Goal: Information Seeking & Learning: Compare options

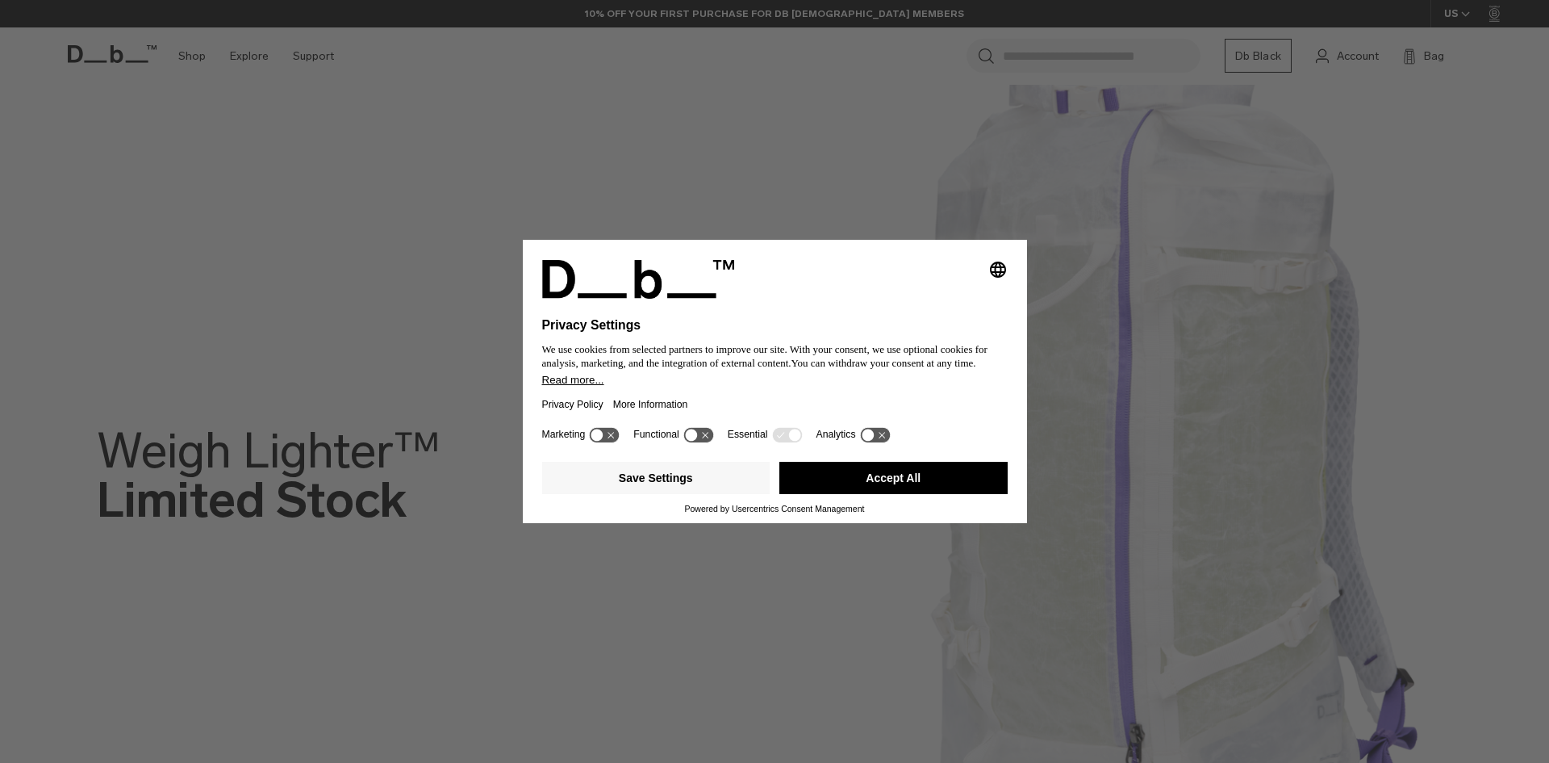
click at [195, 51] on div "Selecting an option will immediately change the language Privacy Settings We us…" at bounding box center [774, 381] width 1549 height 763
click at [980, 493] on button "Accept All" at bounding box center [893, 478] width 228 height 32
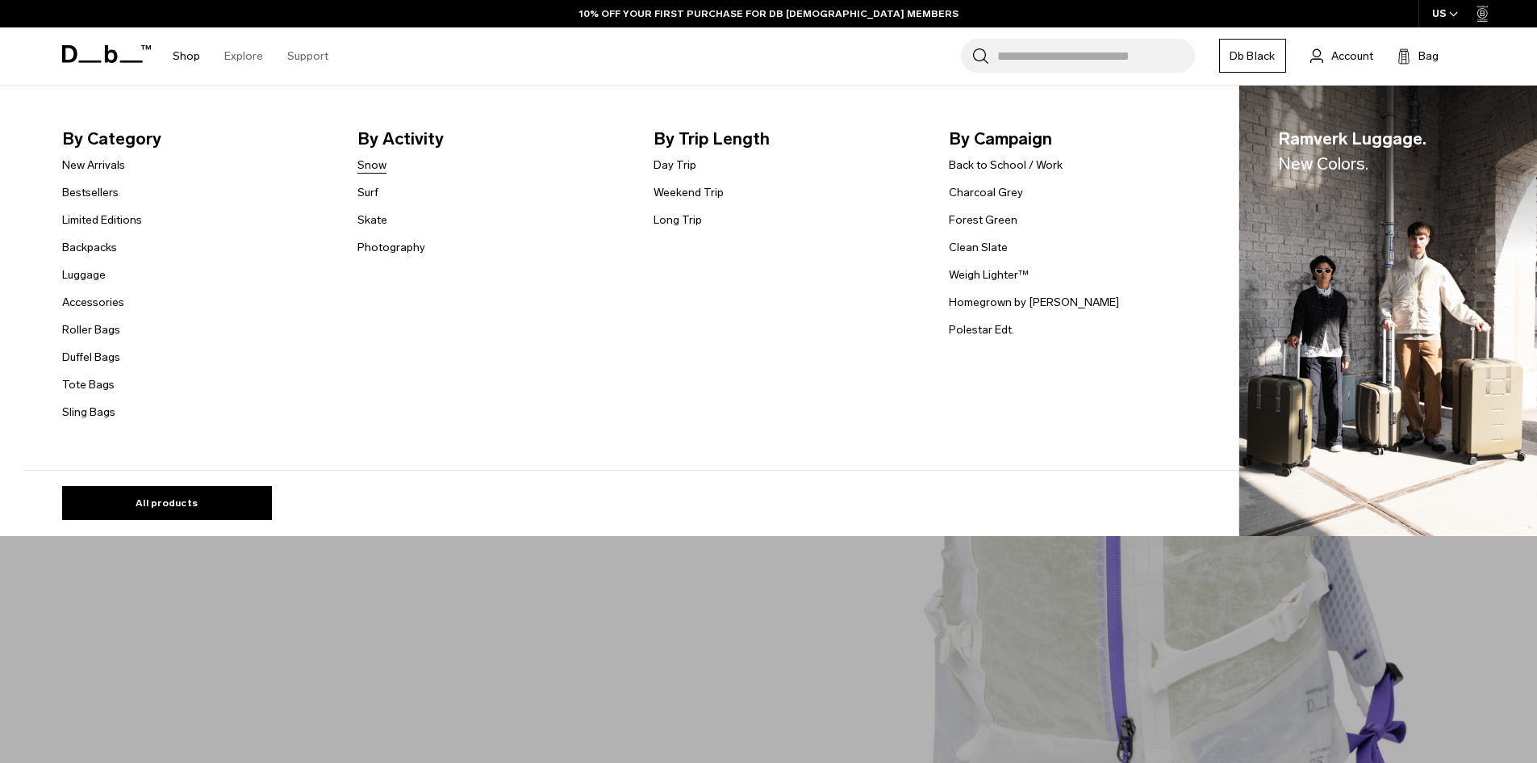
click at [378, 165] on link "Snow" at bounding box center [371, 165] width 29 height 17
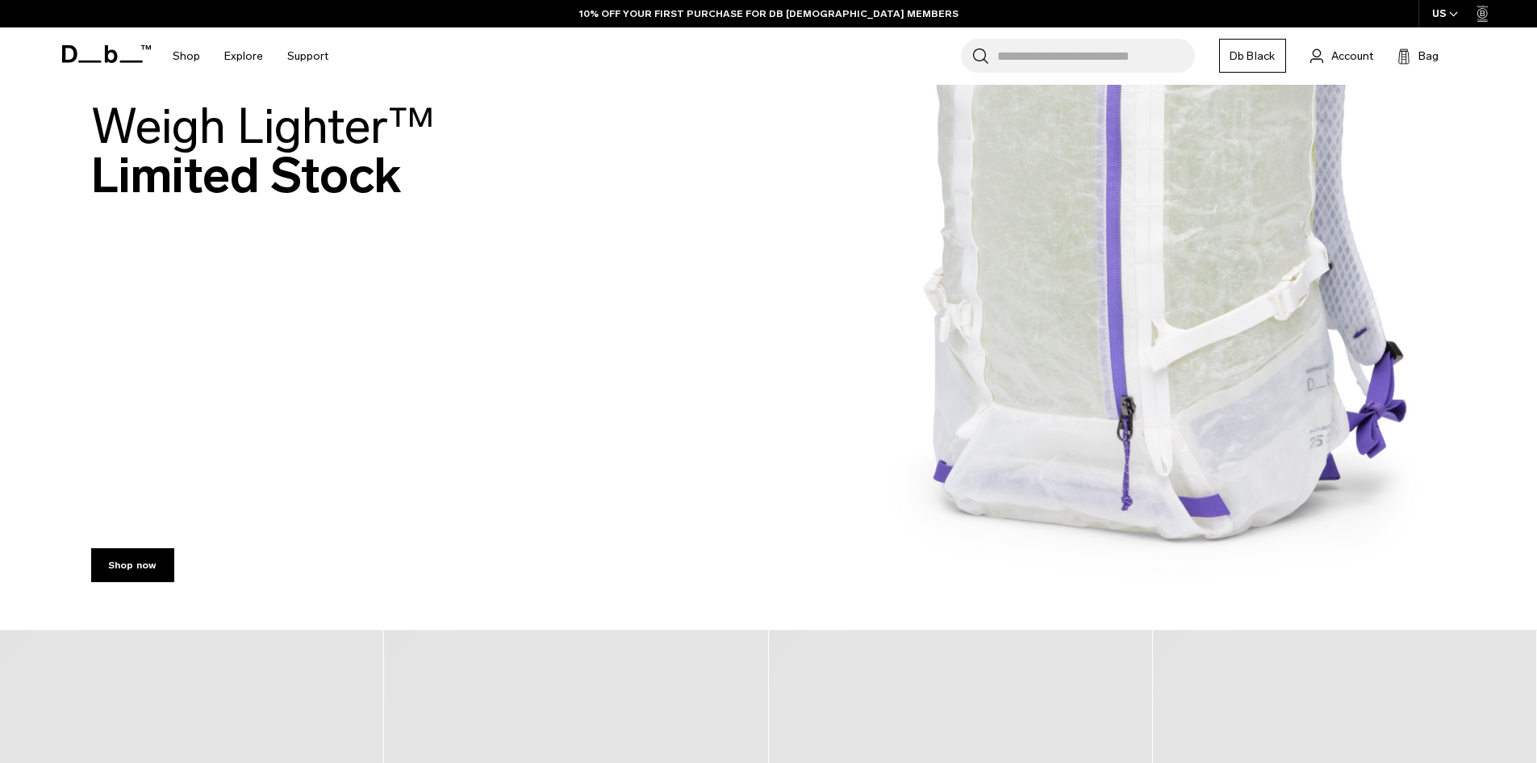
scroll to position [323, 0]
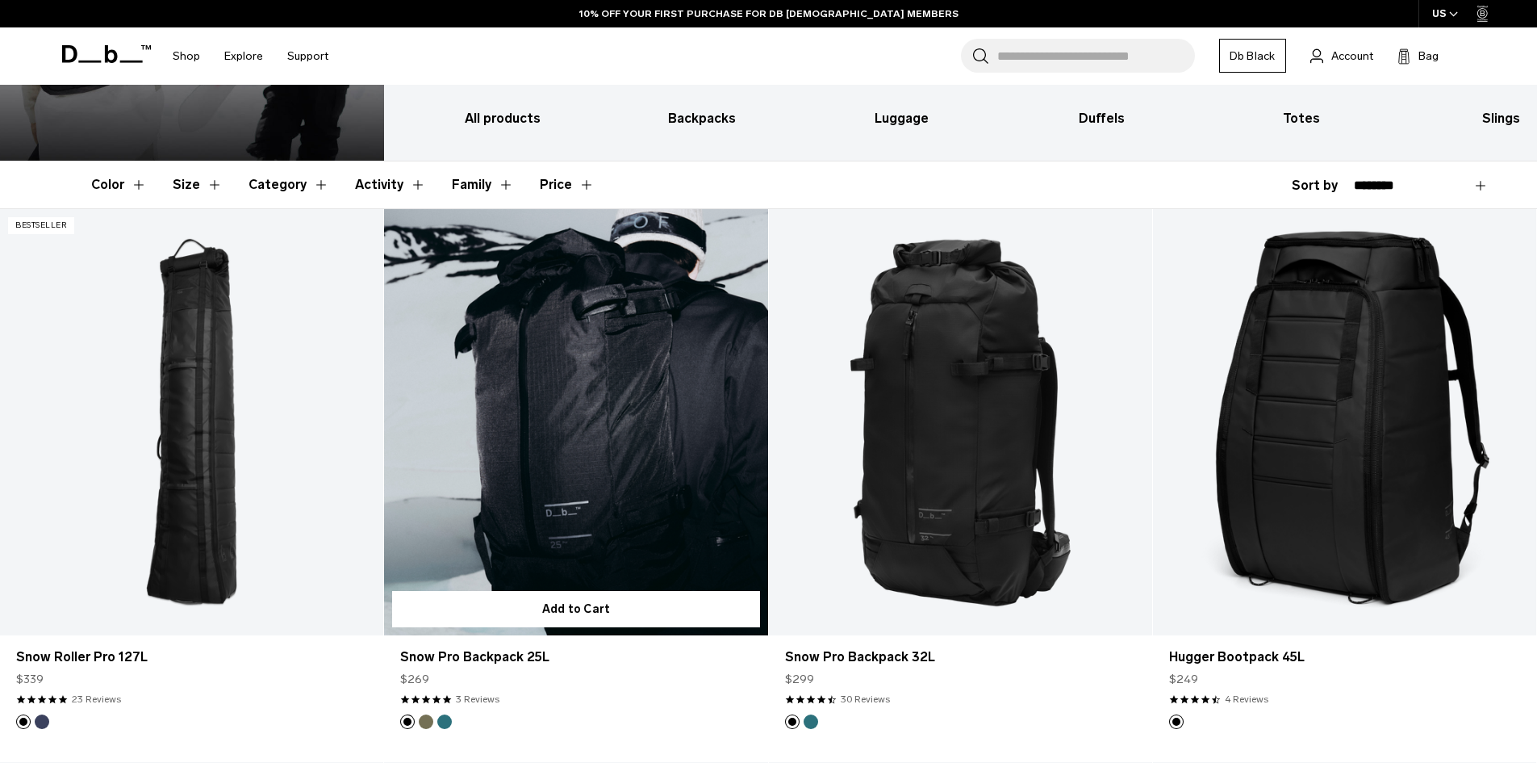
scroll to position [242, 0]
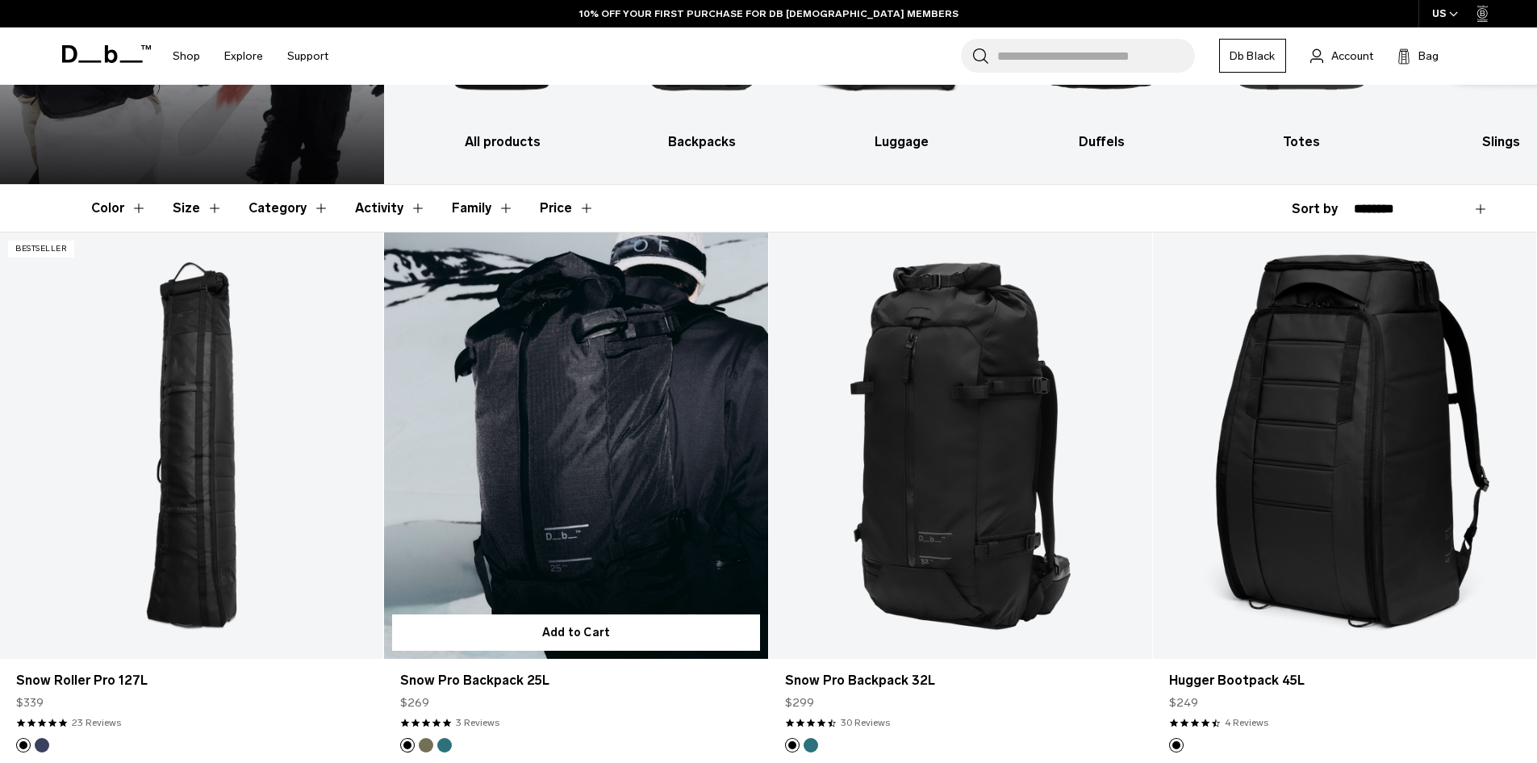
click at [662, 457] on link "Snow Pro Backpack 25L" at bounding box center [575, 445] width 383 height 426
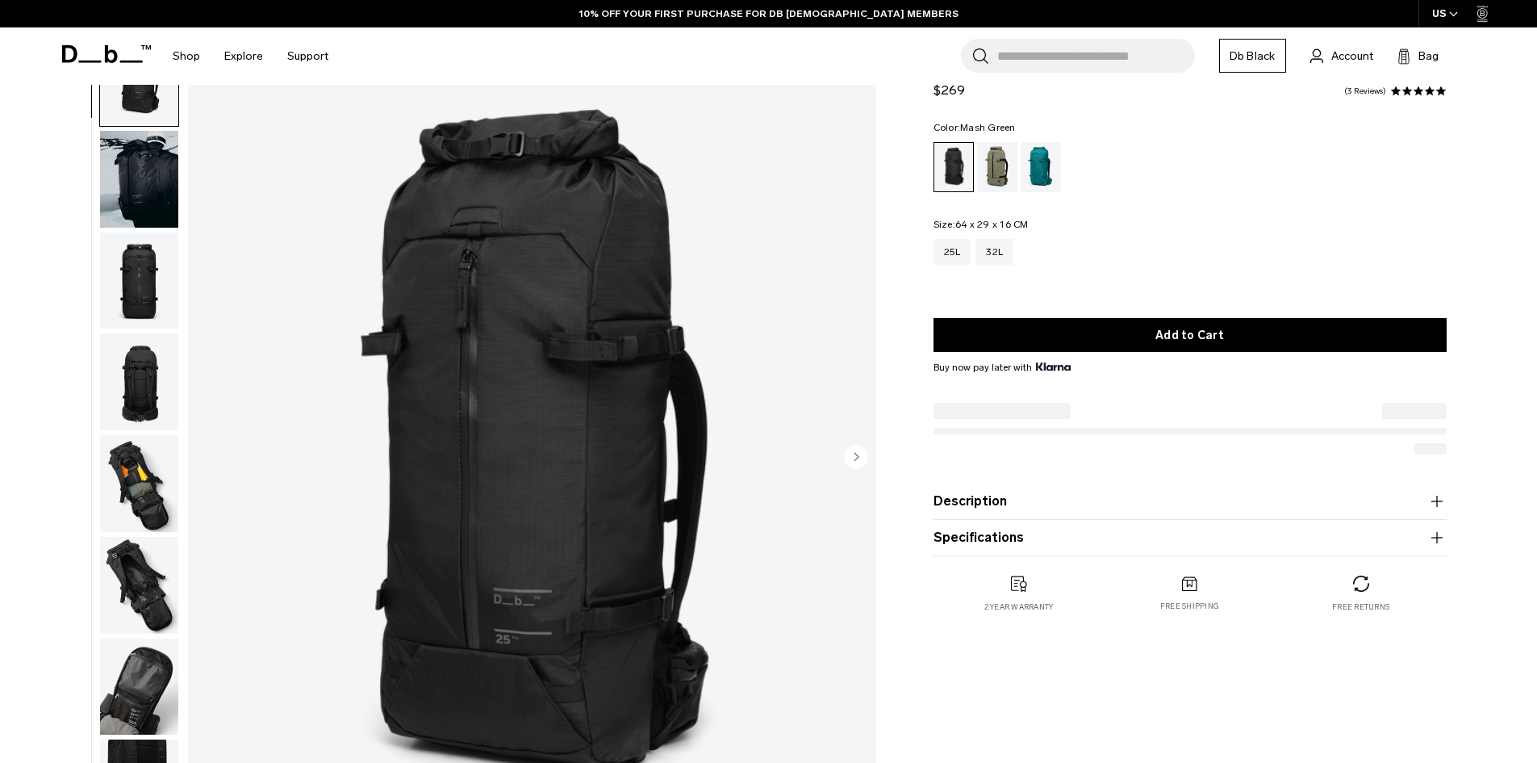
click at [997, 161] on div "Mash Green" at bounding box center [997, 167] width 41 height 50
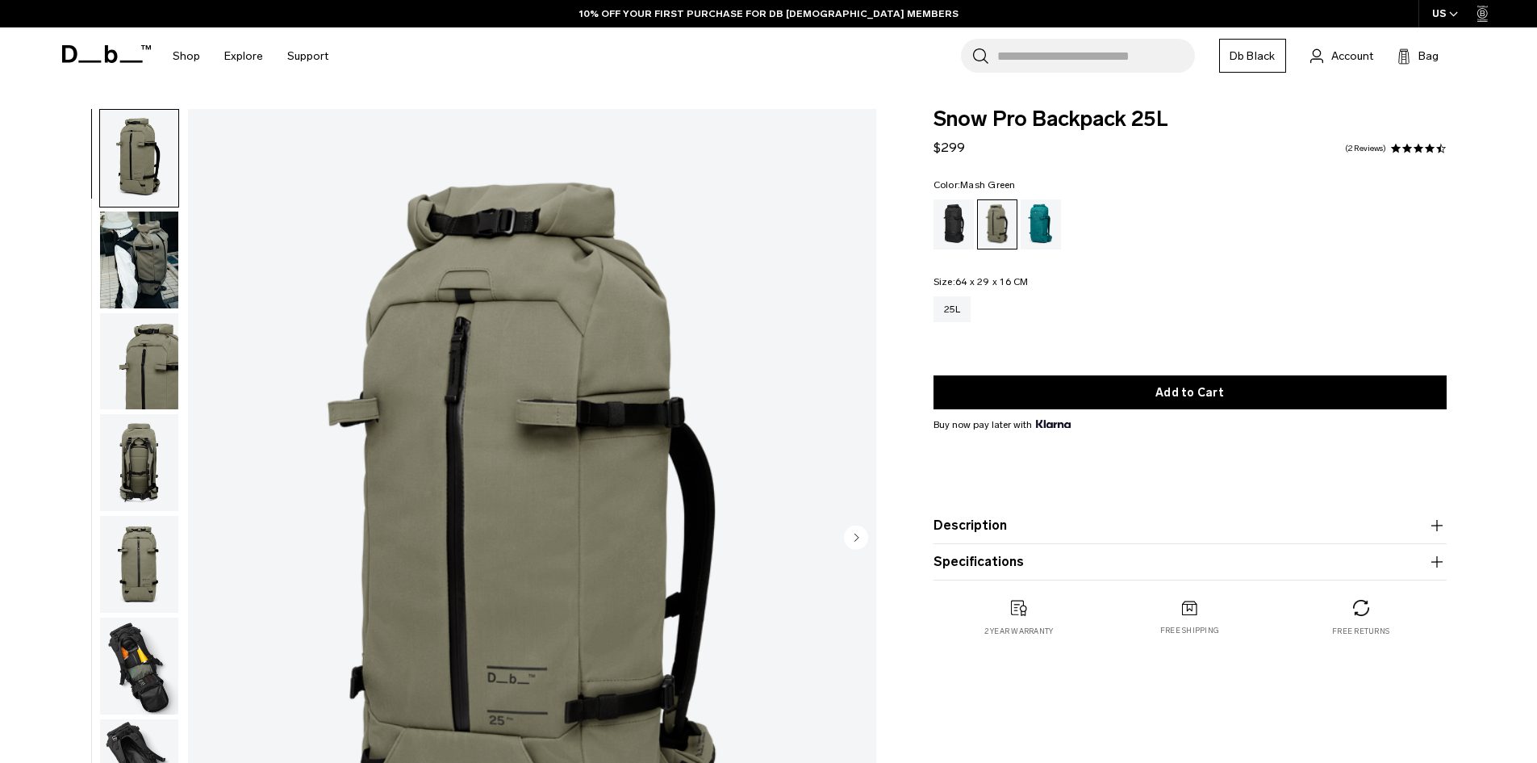
click at [143, 270] on img "button" at bounding box center [139, 259] width 78 height 97
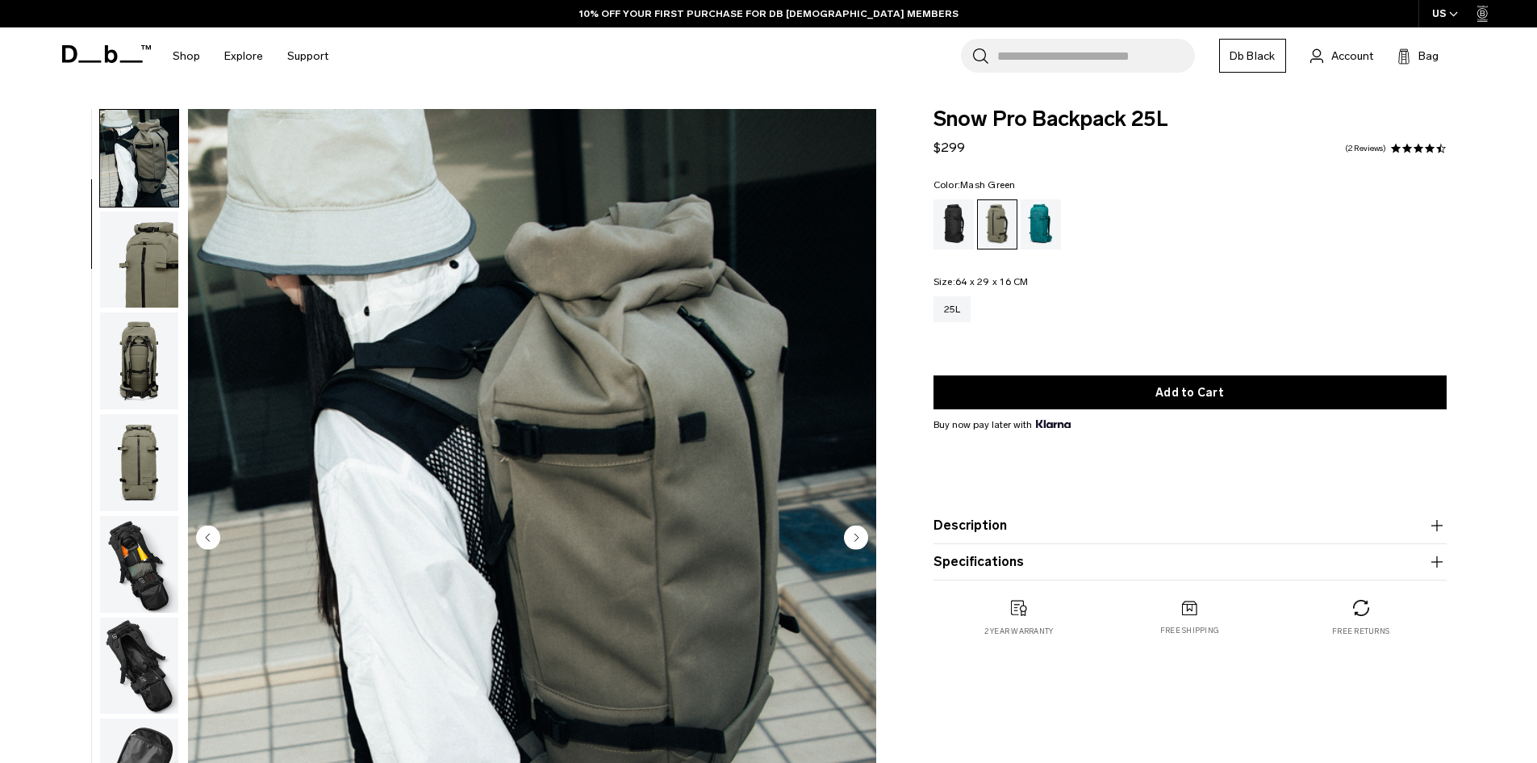
click at [142, 274] on img "button" at bounding box center [139, 259] width 78 height 97
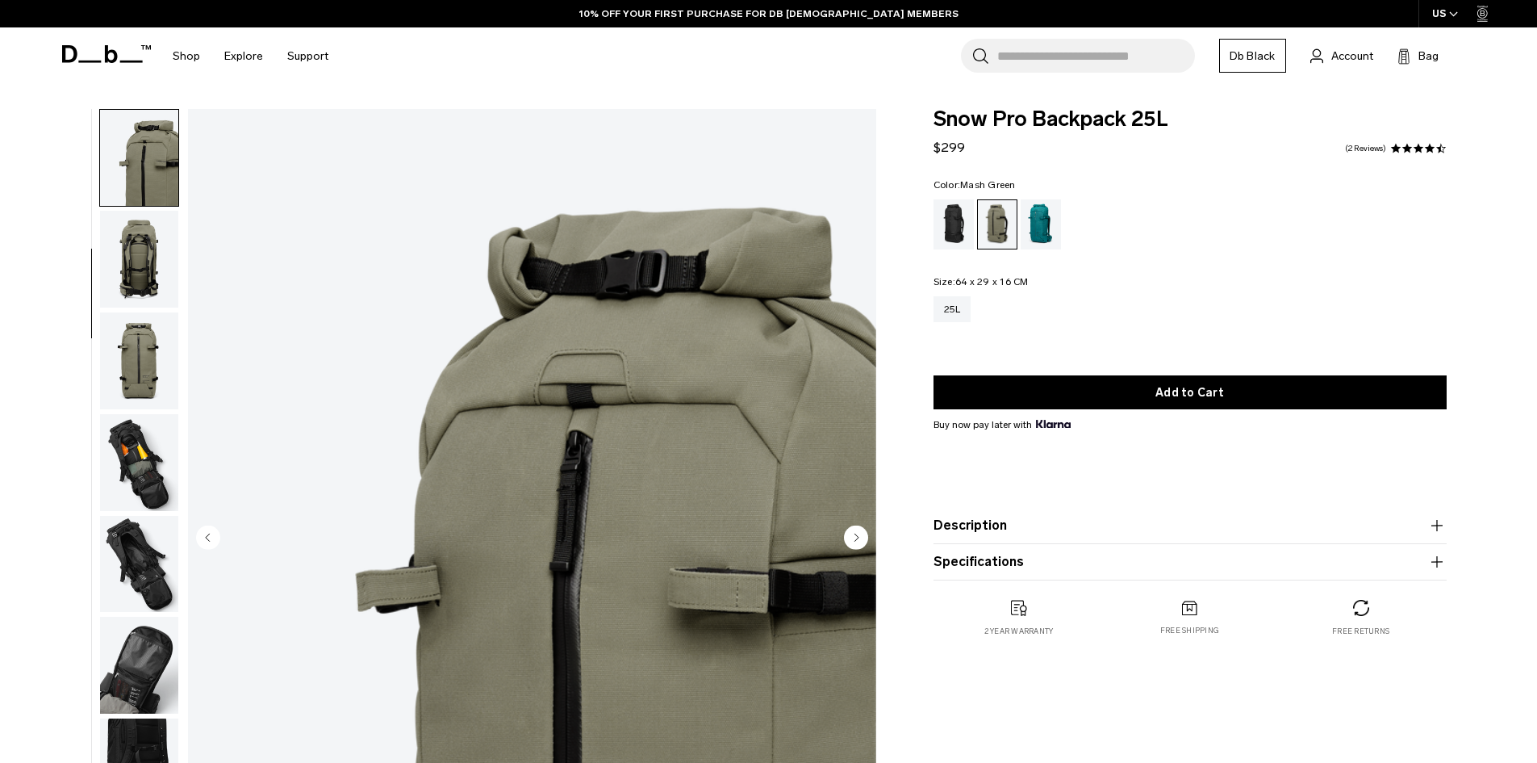
click at [142, 274] on img "button" at bounding box center [139, 259] width 78 height 97
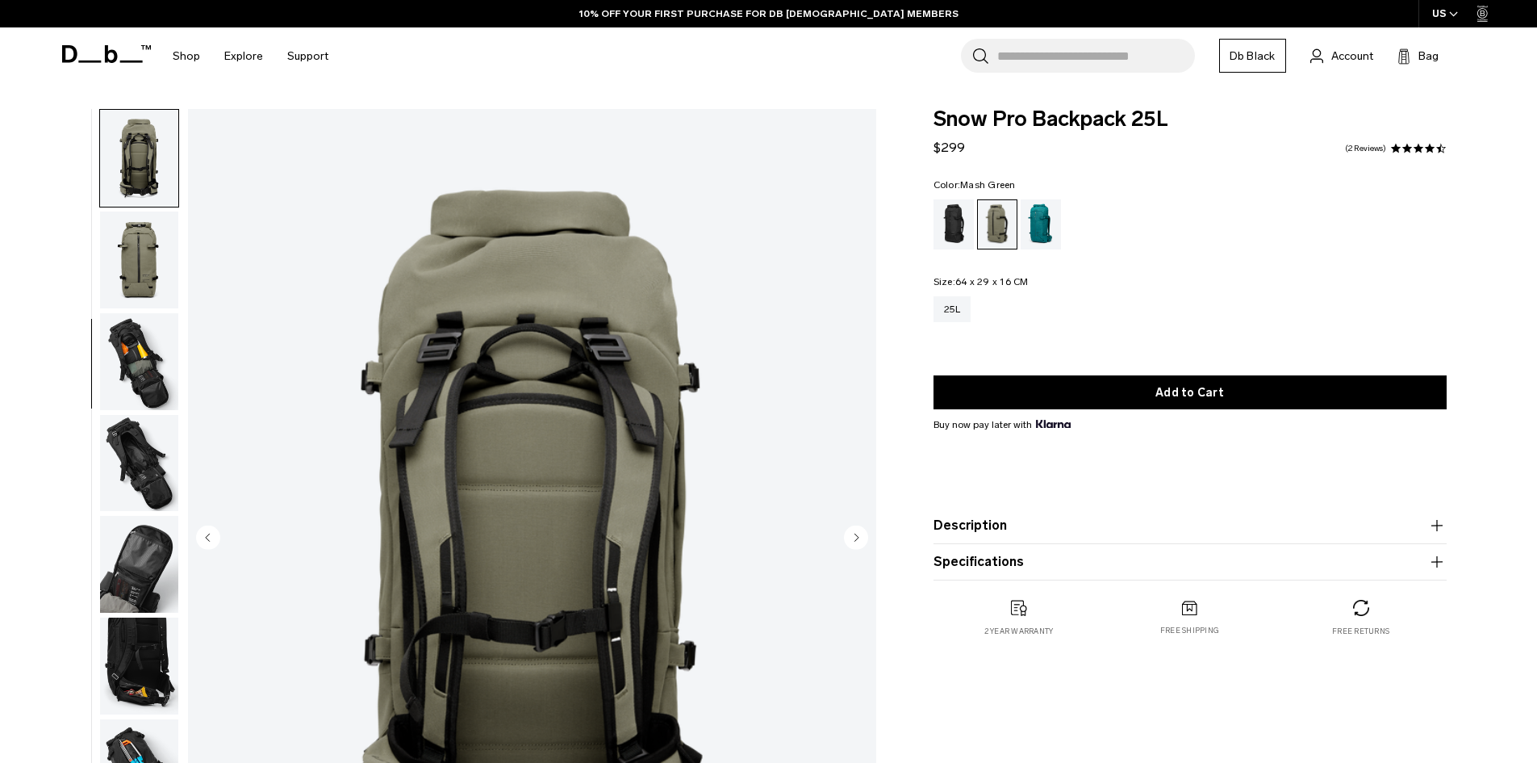
click at [142, 274] on img "button" at bounding box center [139, 259] width 78 height 97
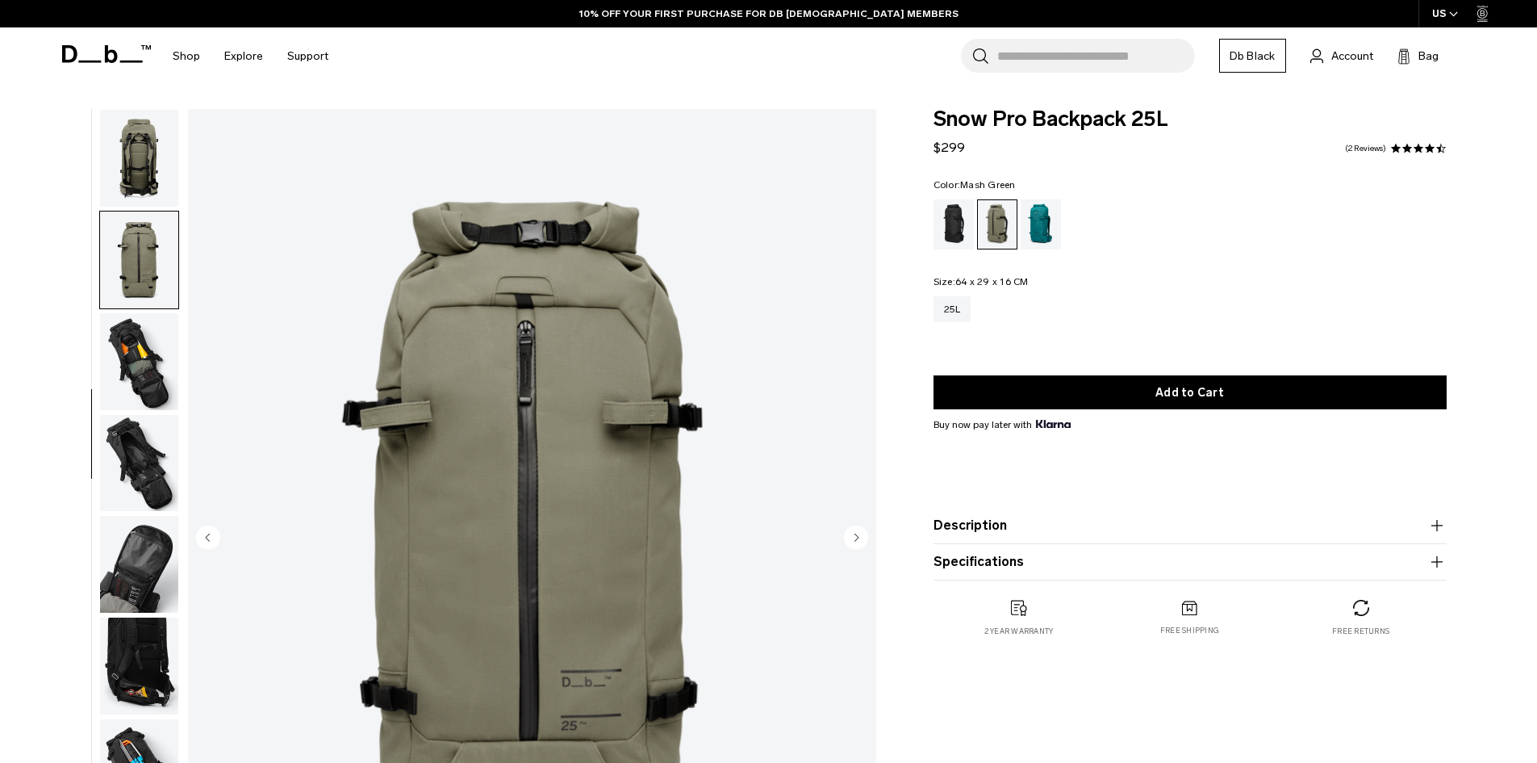
scroll to position [355, 0]
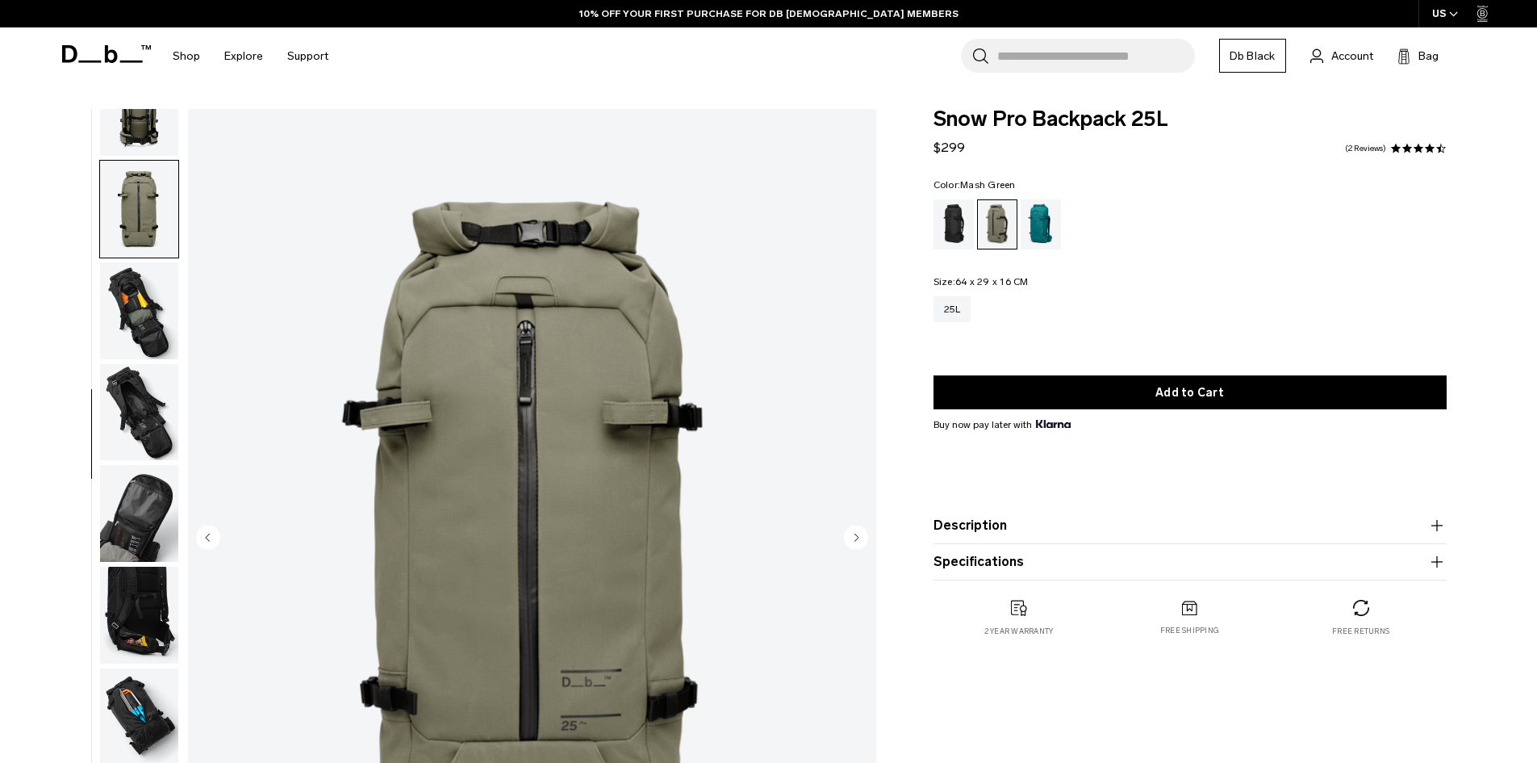
click at [140, 306] on img "button" at bounding box center [139, 310] width 78 height 97
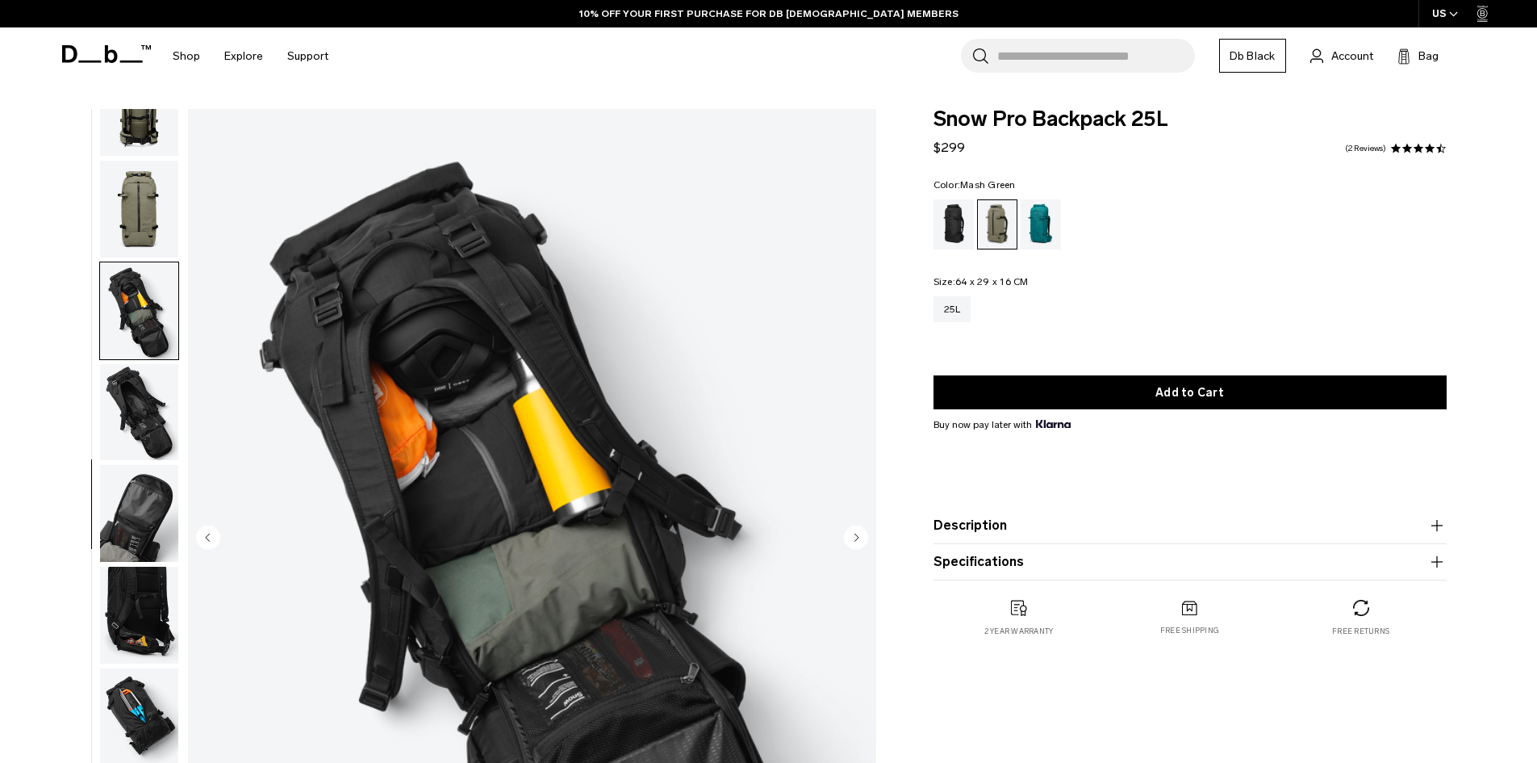
click at [143, 364] on img "button" at bounding box center [139, 412] width 78 height 97
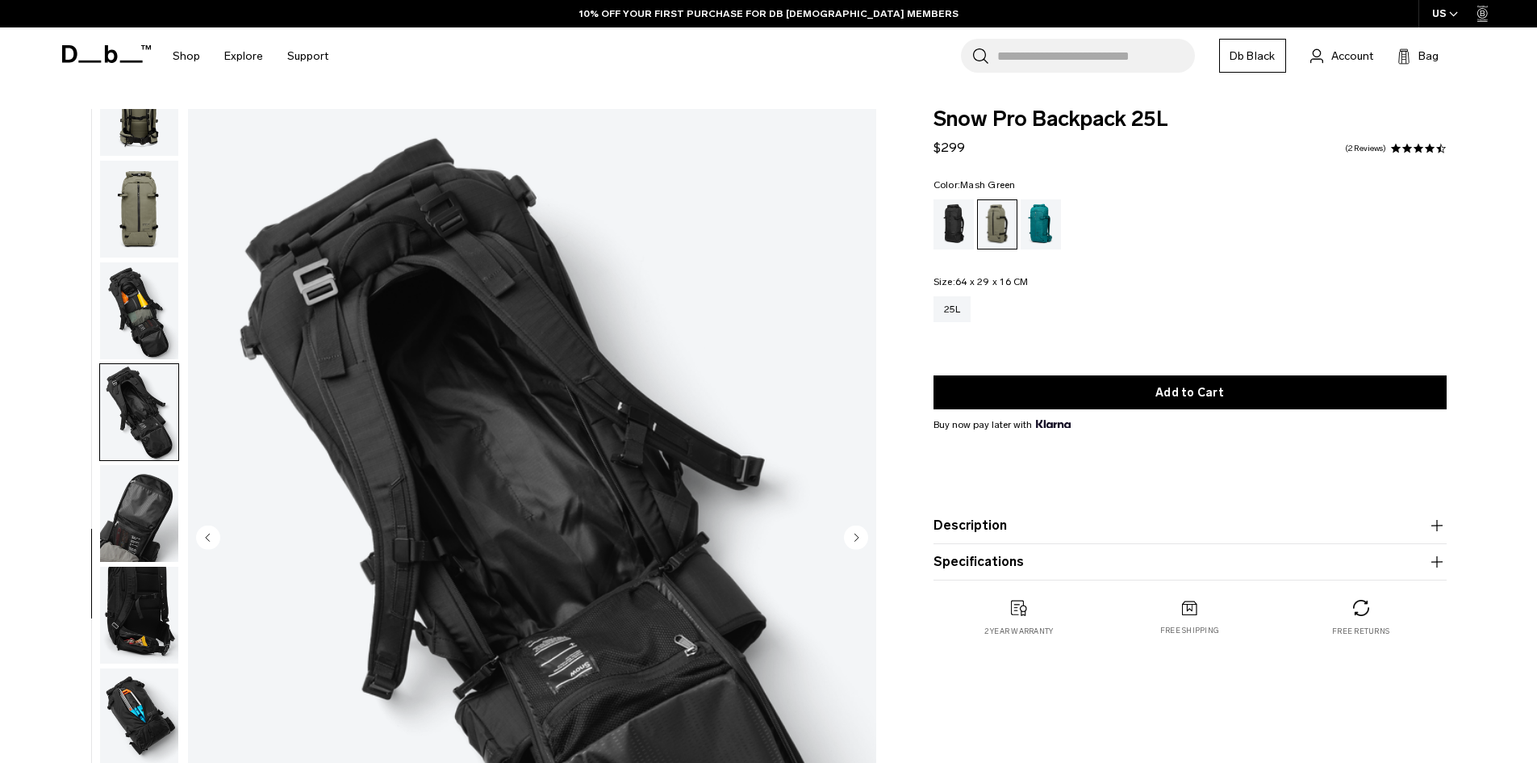
click at [141, 445] on img "button" at bounding box center [139, 412] width 78 height 97
click at [128, 521] on img "button" at bounding box center [139, 513] width 78 height 97
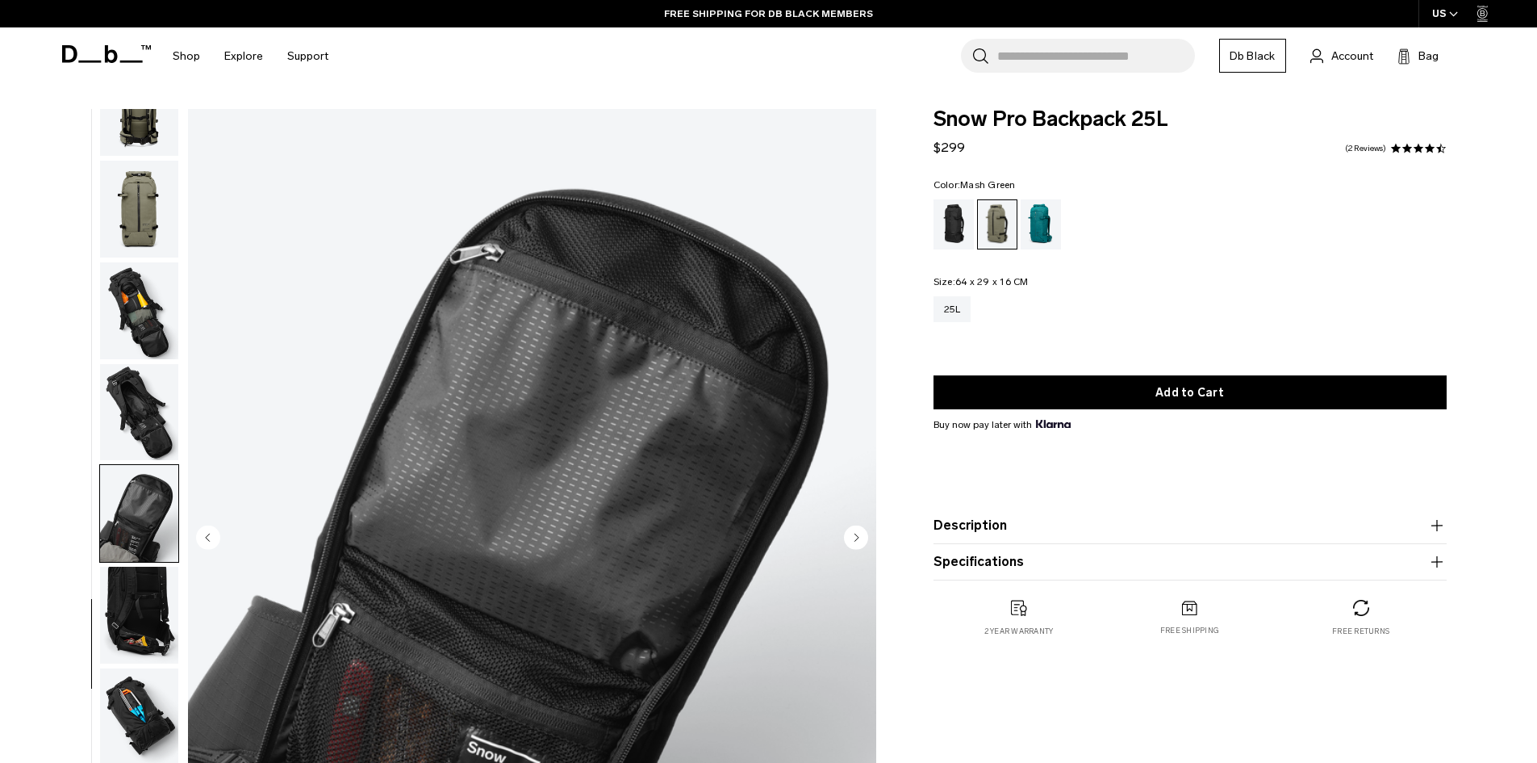
click at [130, 598] on img "button" at bounding box center [139, 614] width 78 height 97
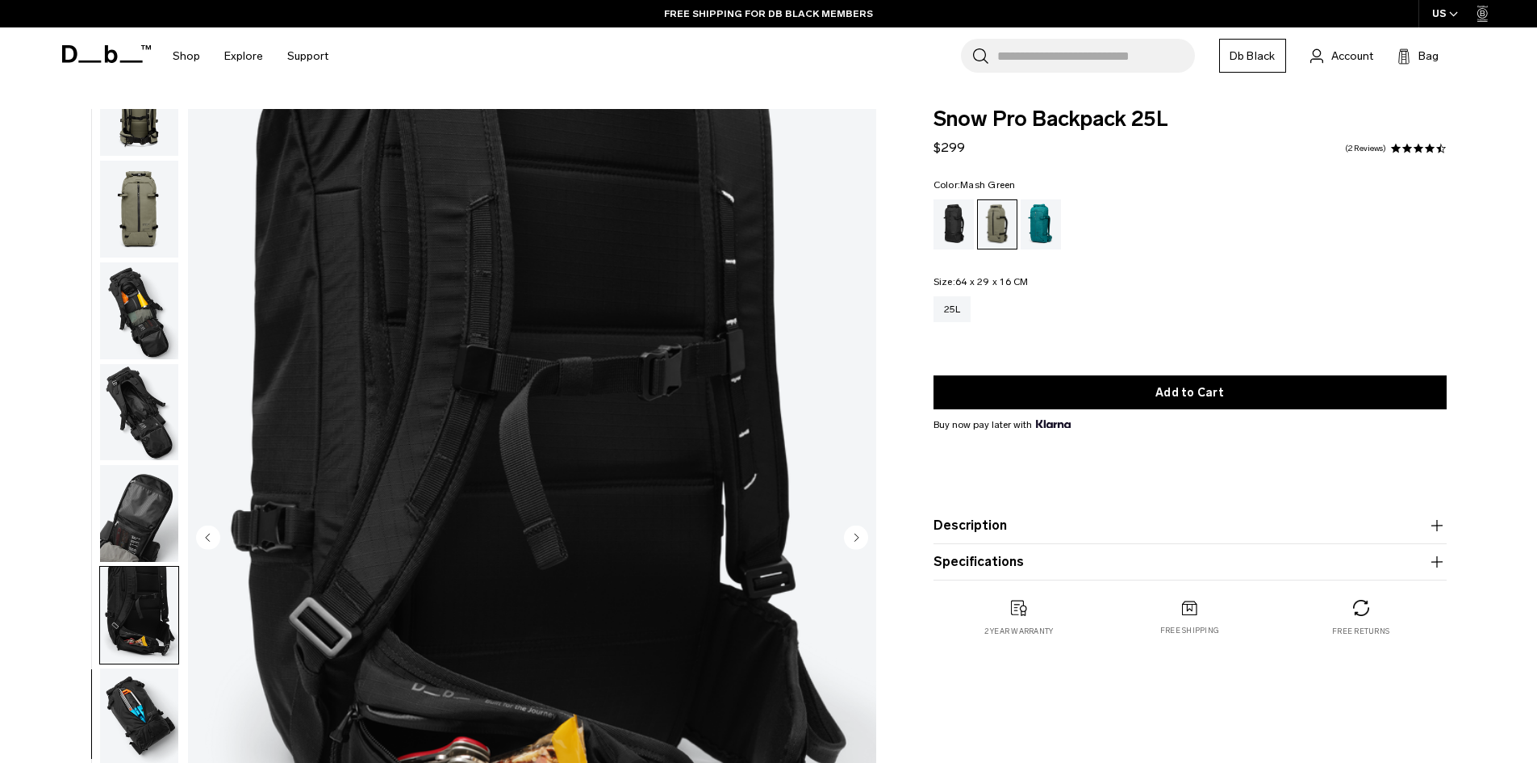
click at [135, 678] on img "button" at bounding box center [139, 716] width 78 height 97
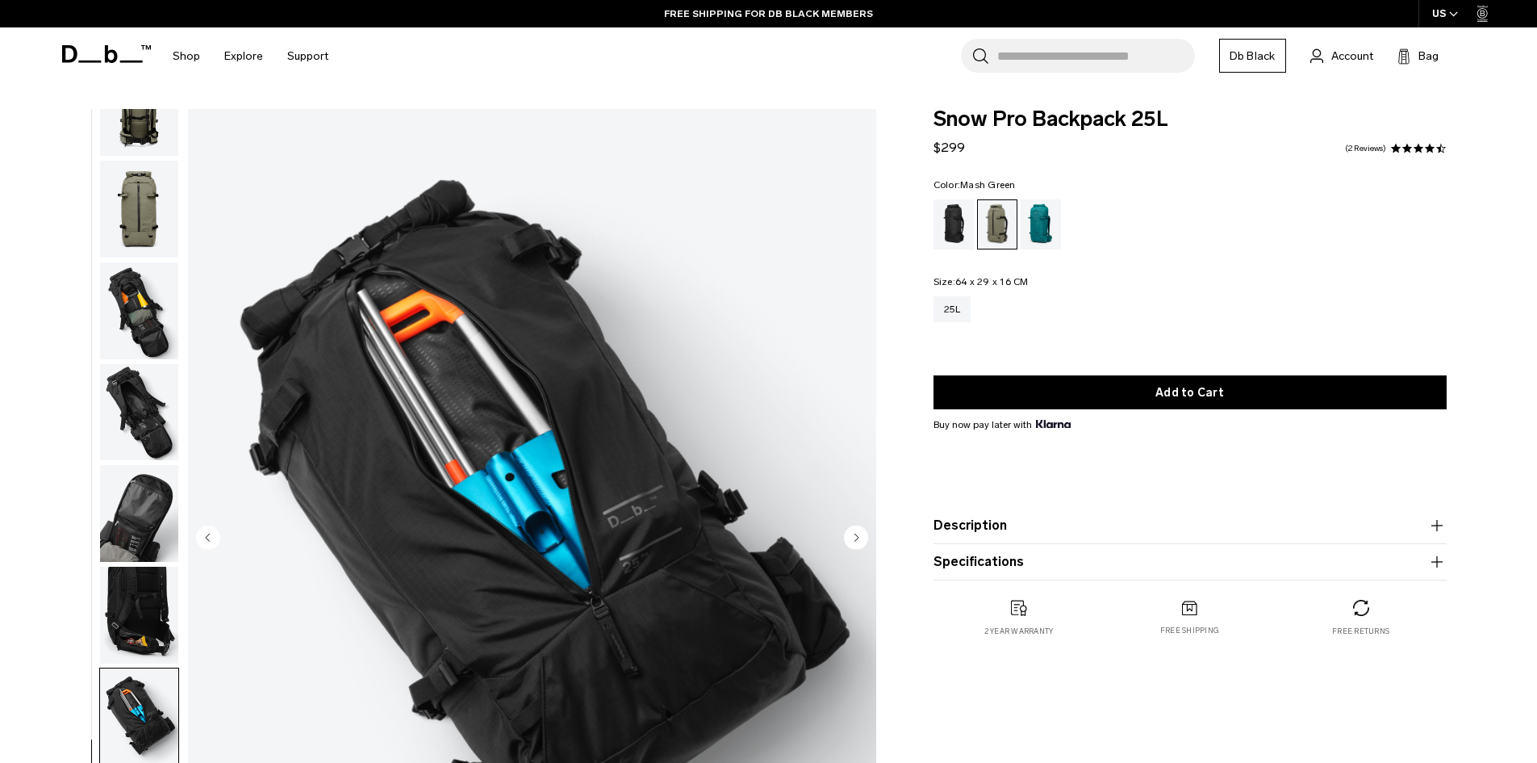
click at [163, 491] on img "button" at bounding box center [139, 513] width 78 height 97
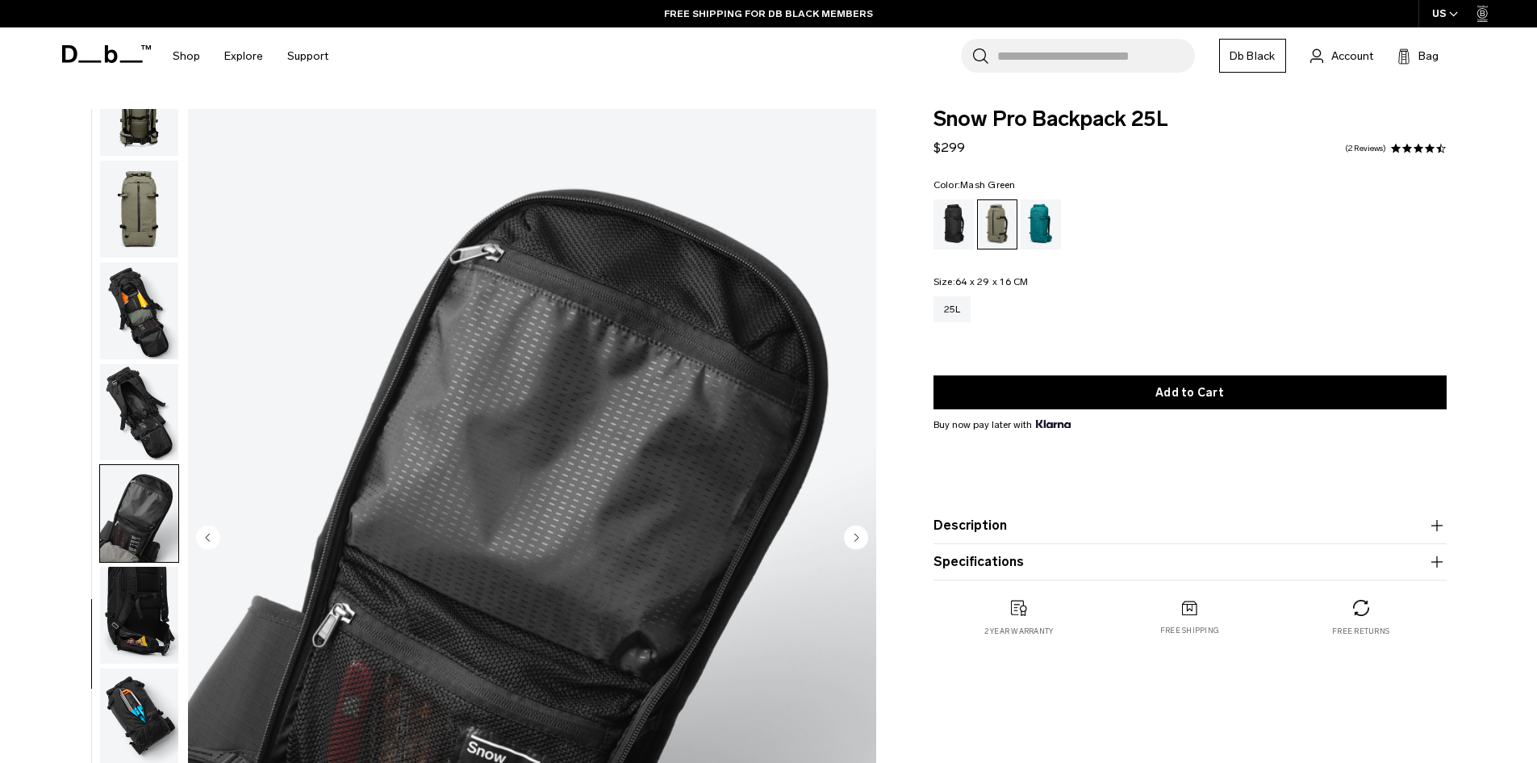
click at [148, 219] on img "button" at bounding box center [139, 209] width 78 height 97
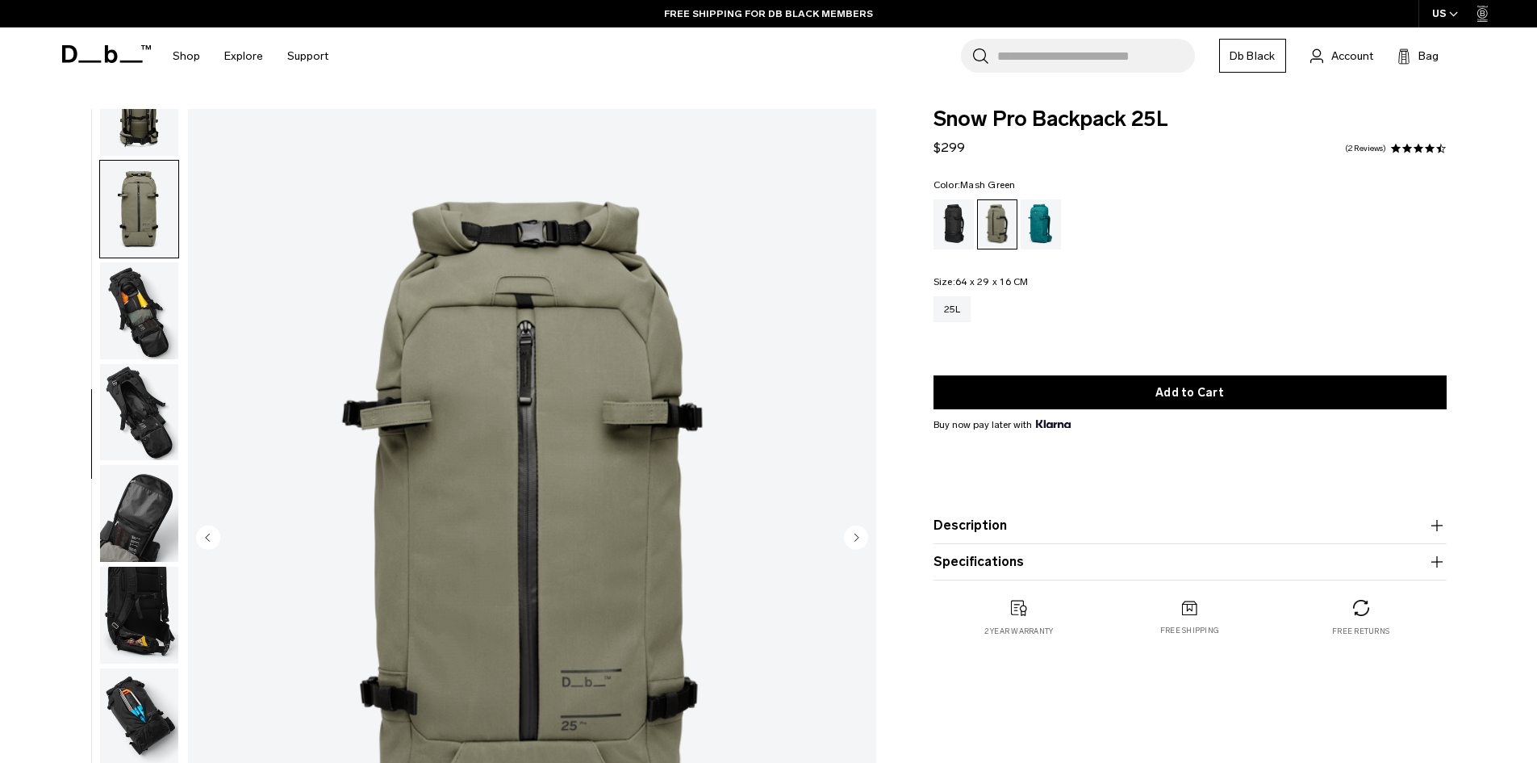
click at [139, 126] on img "button" at bounding box center [139, 107] width 78 height 97
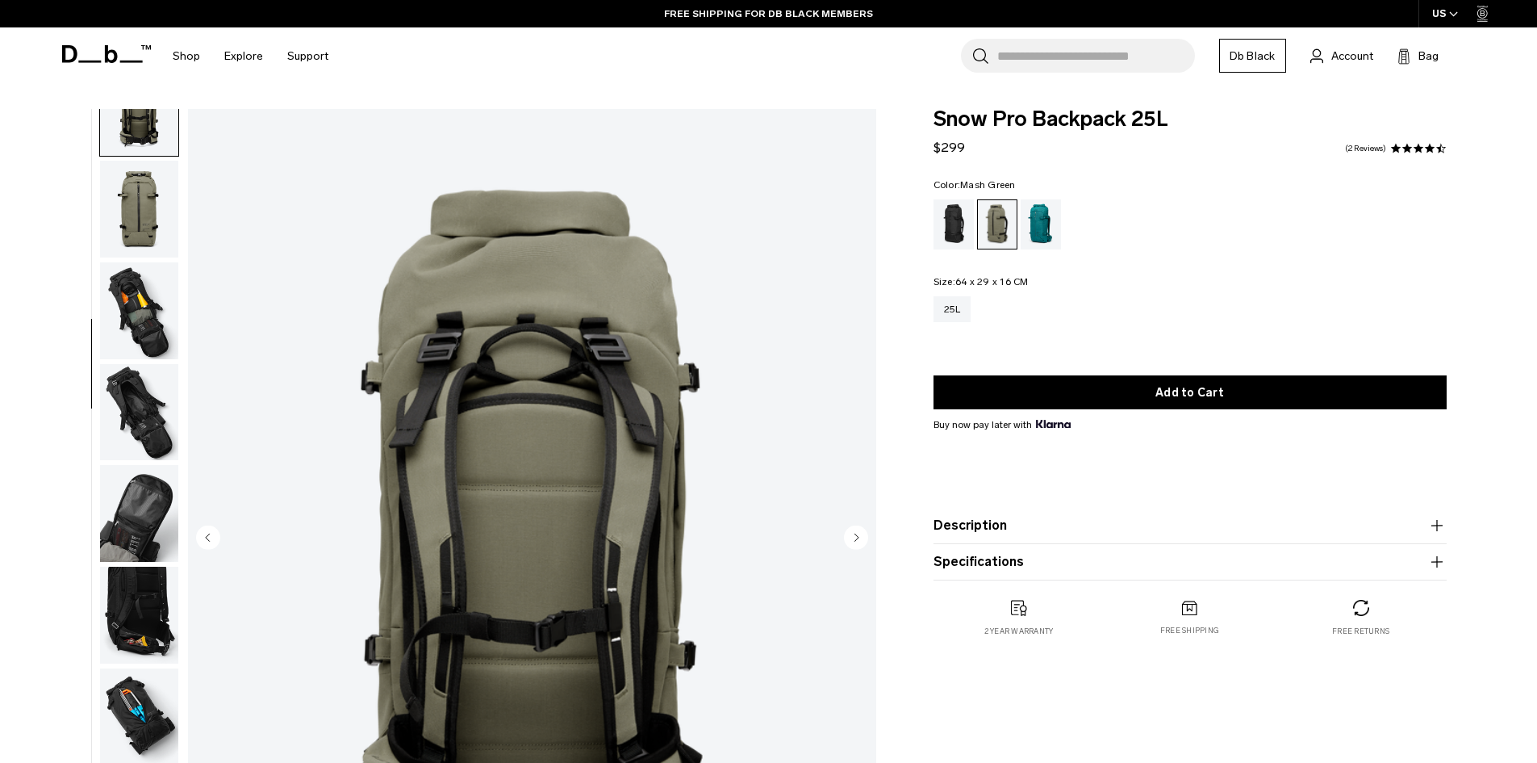
scroll to position [304, 0]
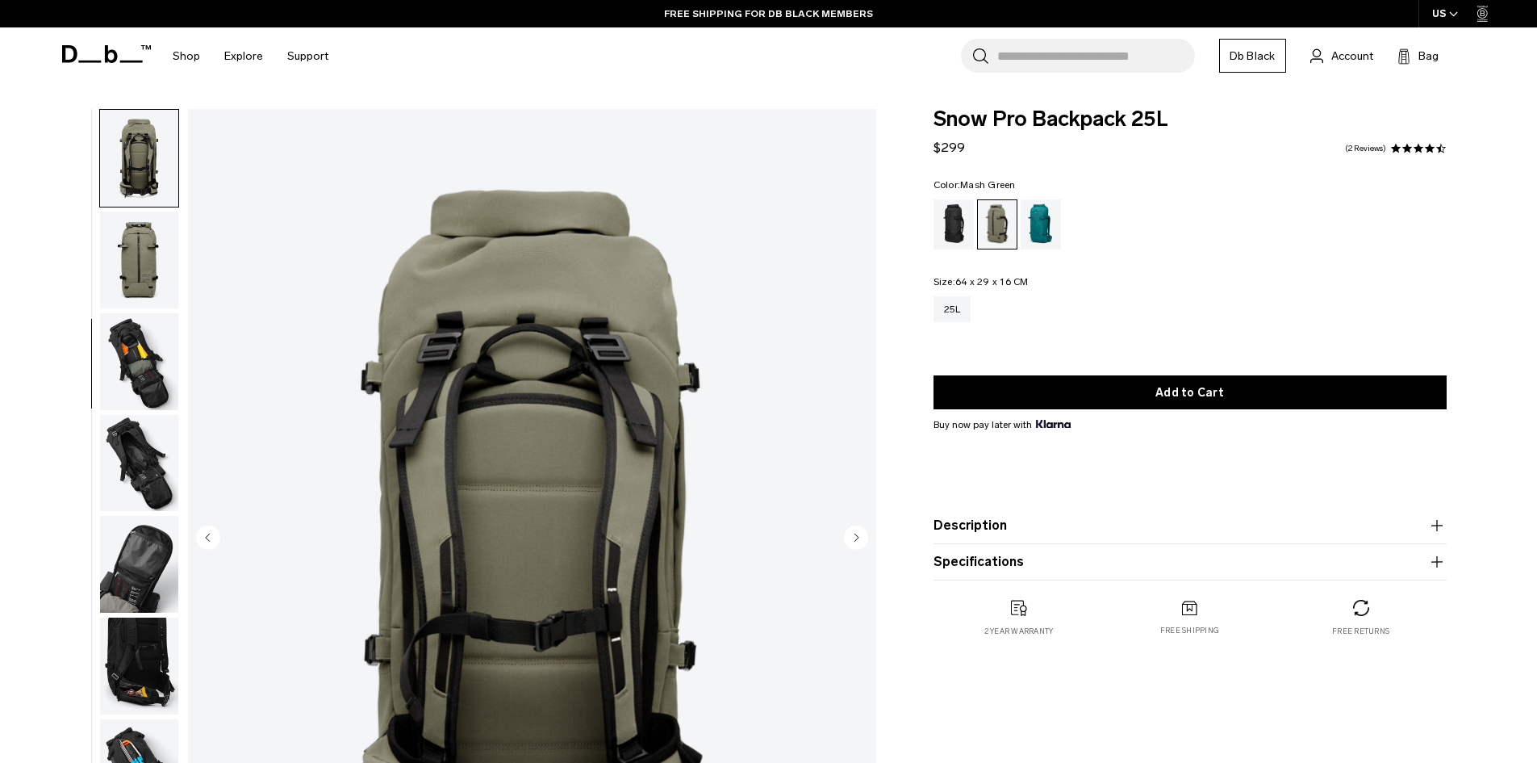
click at [139, 126] on img "button" at bounding box center [139, 158] width 78 height 97
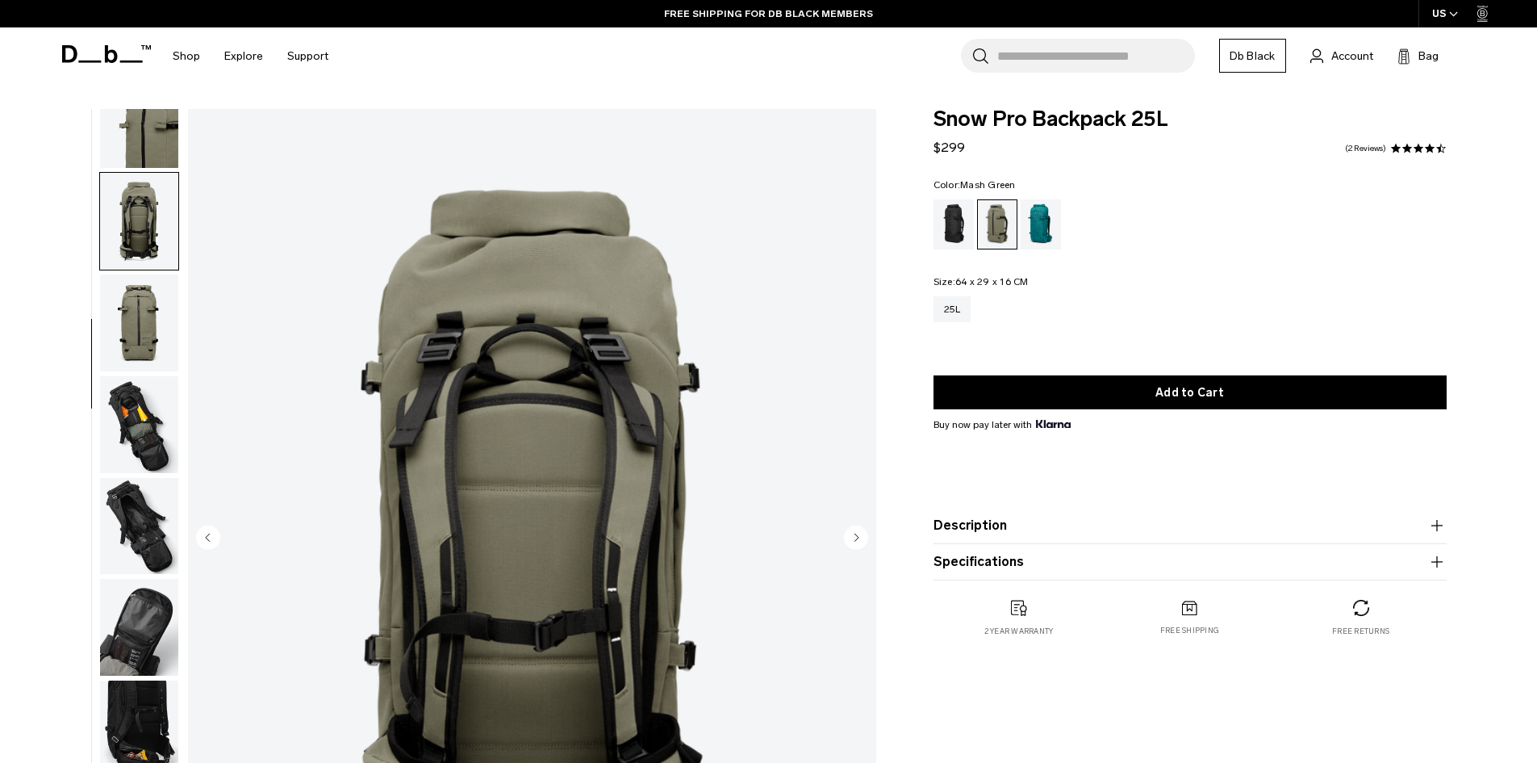
scroll to position [0, 0]
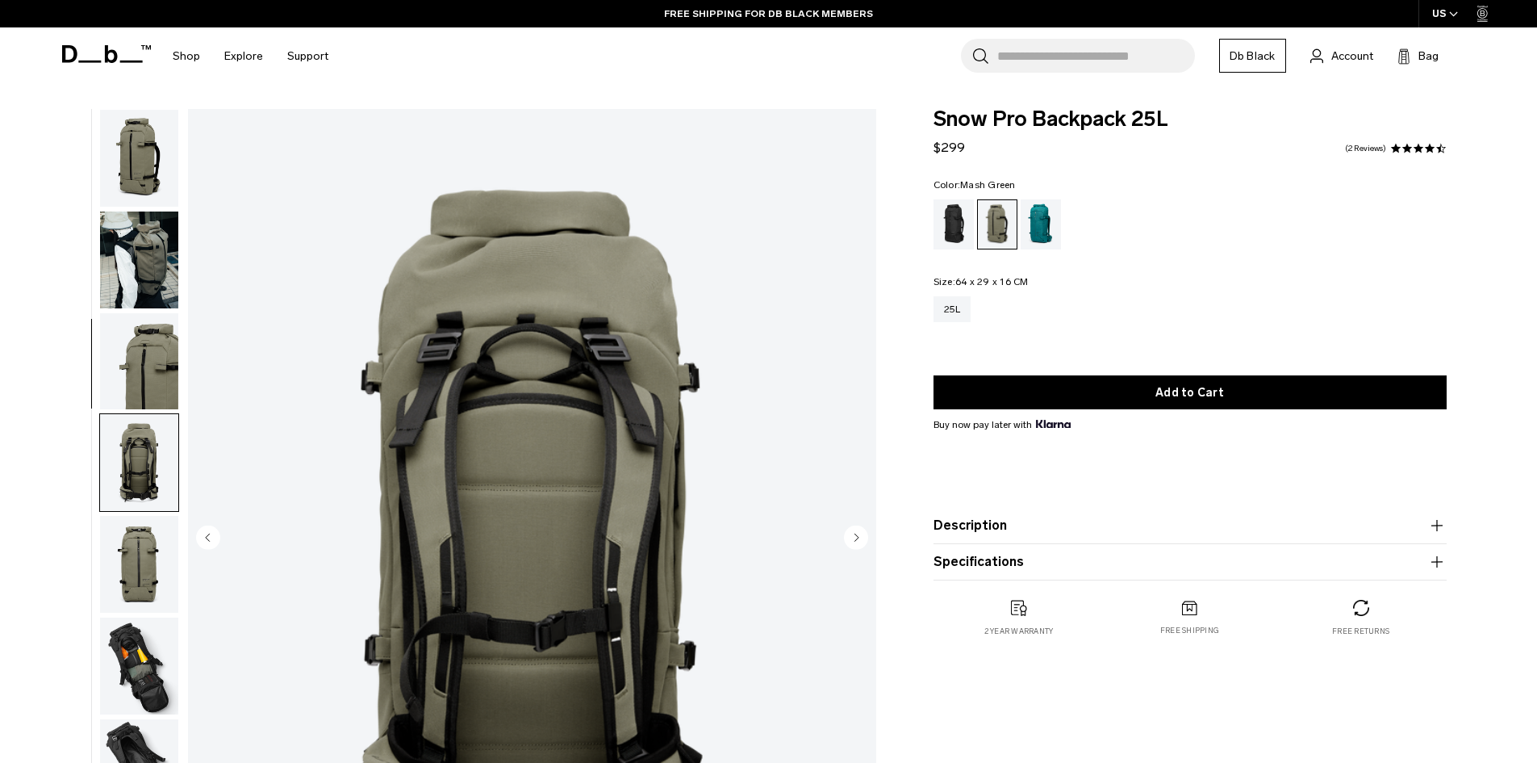
click at [134, 270] on img "button" at bounding box center [139, 259] width 78 height 97
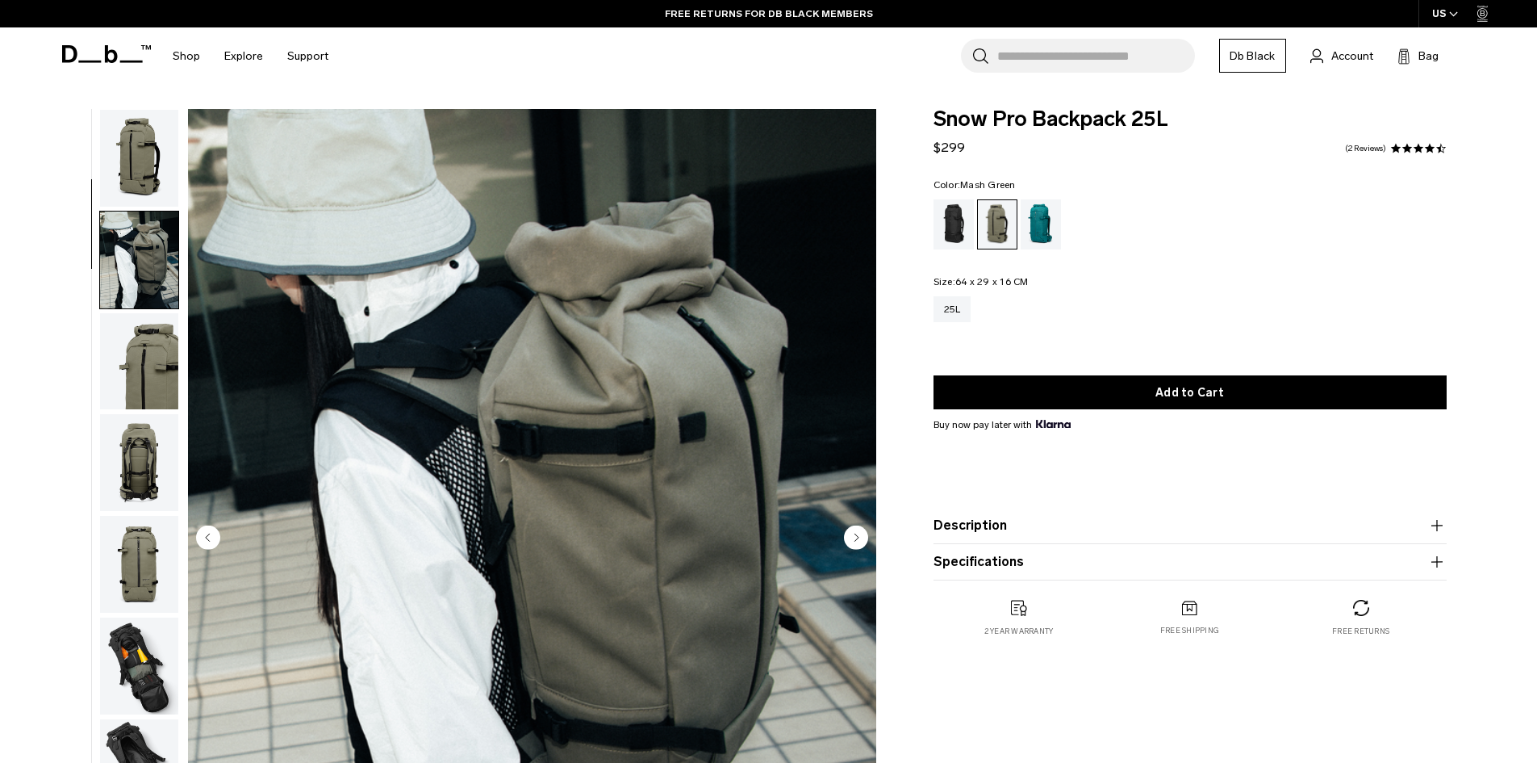
click at [132, 182] on img "button" at bounding box center [139, 158] width 78 height 97
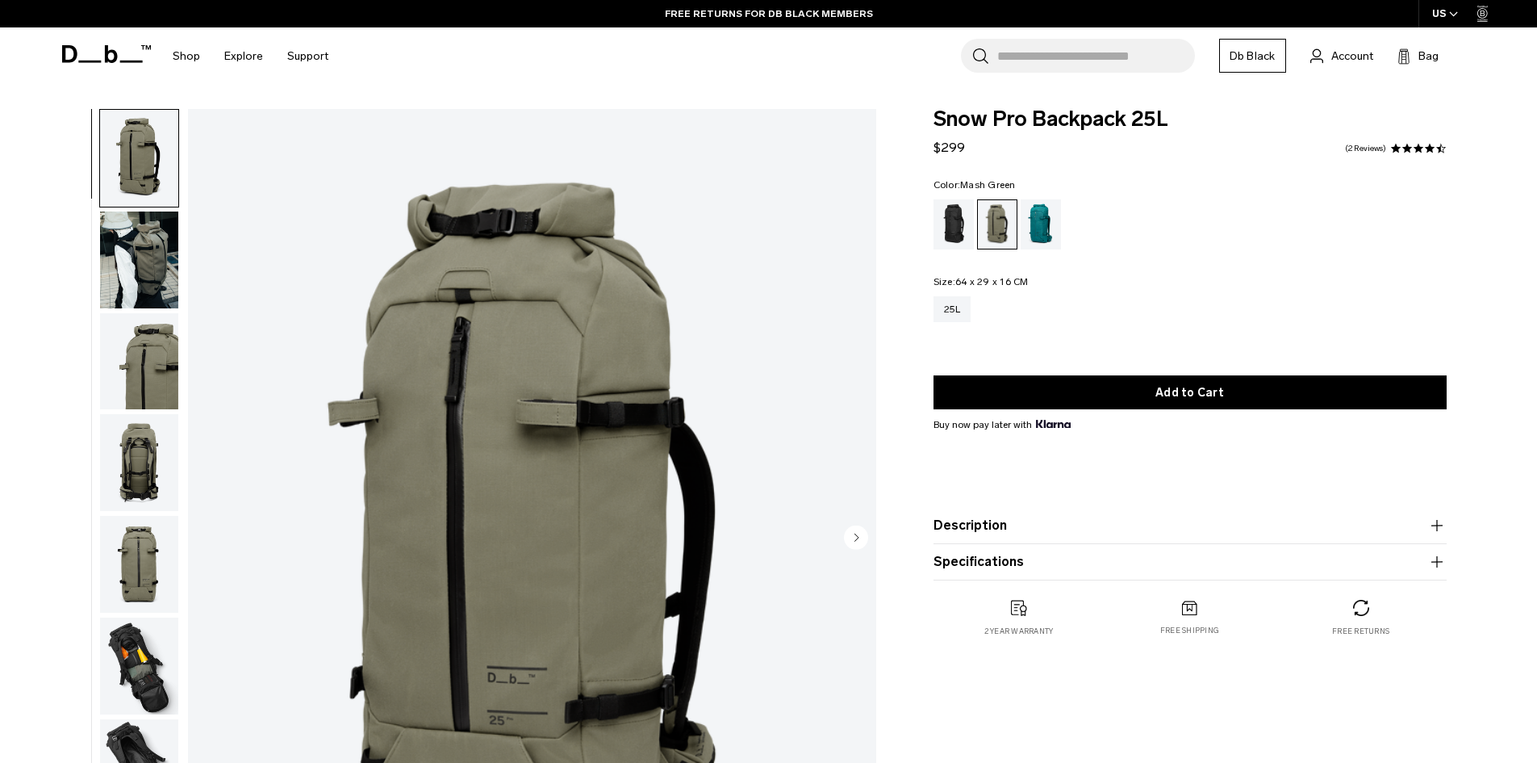
click at [1062, 227] on ul at bounding box center [1190, 224] width 513 height 50
click at [1047, 232] on div "Midnight Teal" at bounding box center [1041, 224] width 41 height 50
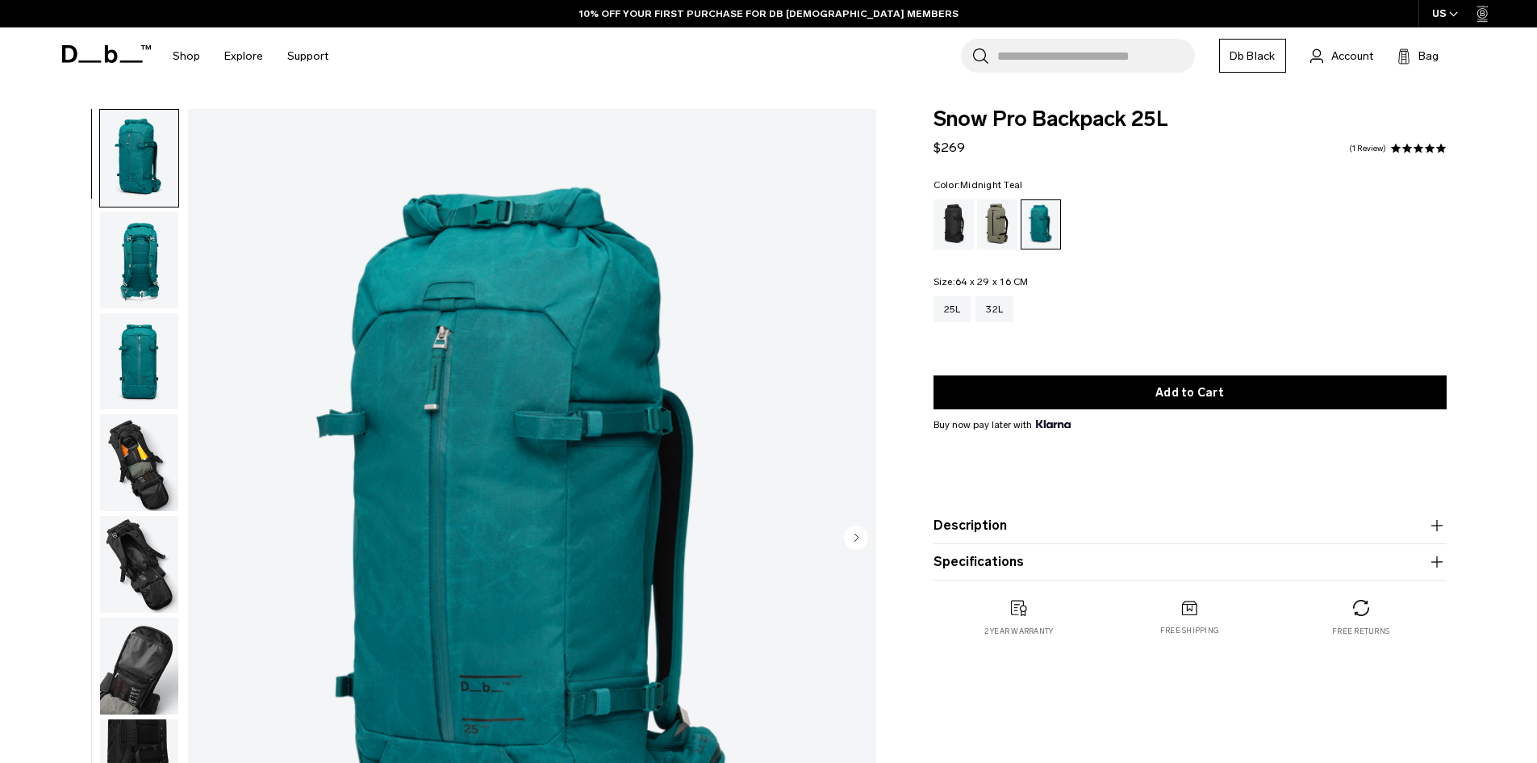
click at [133, 267] on img "button" at bounding box center [139, 259] width 78 height 97
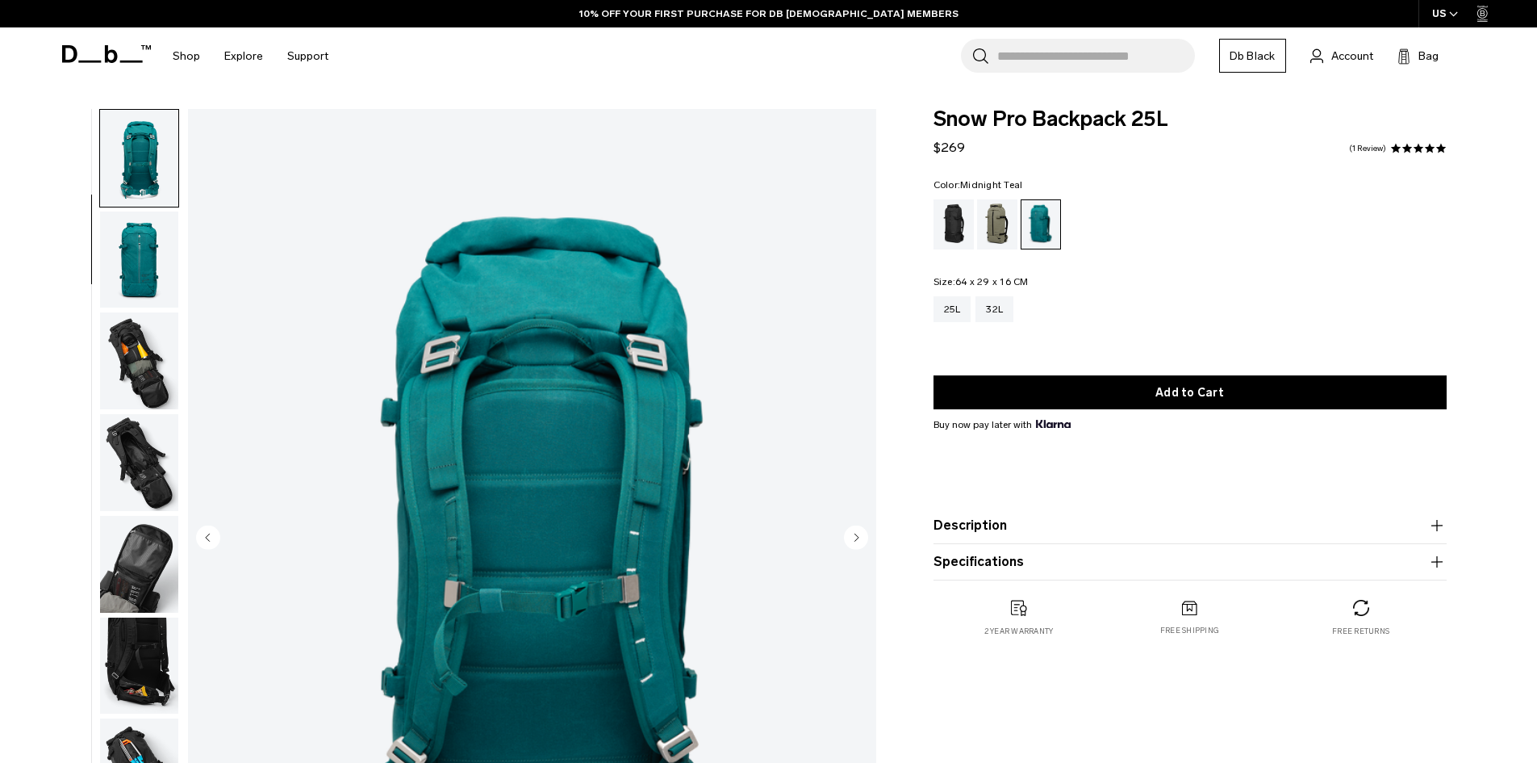
click at [138, 266] on img "button" at bounding box center [139, 259] width 78 height 97
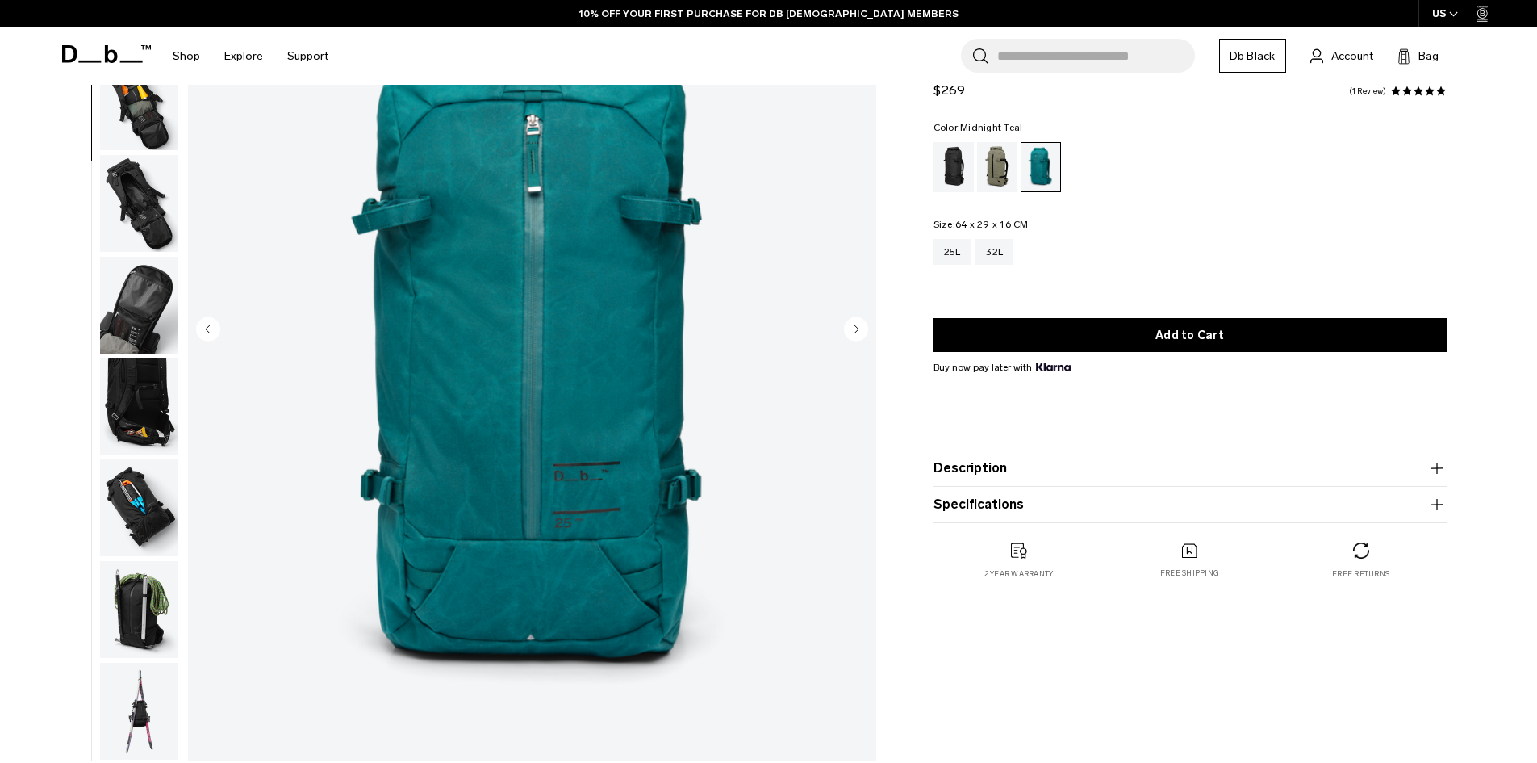
scroll to position [242, 0]
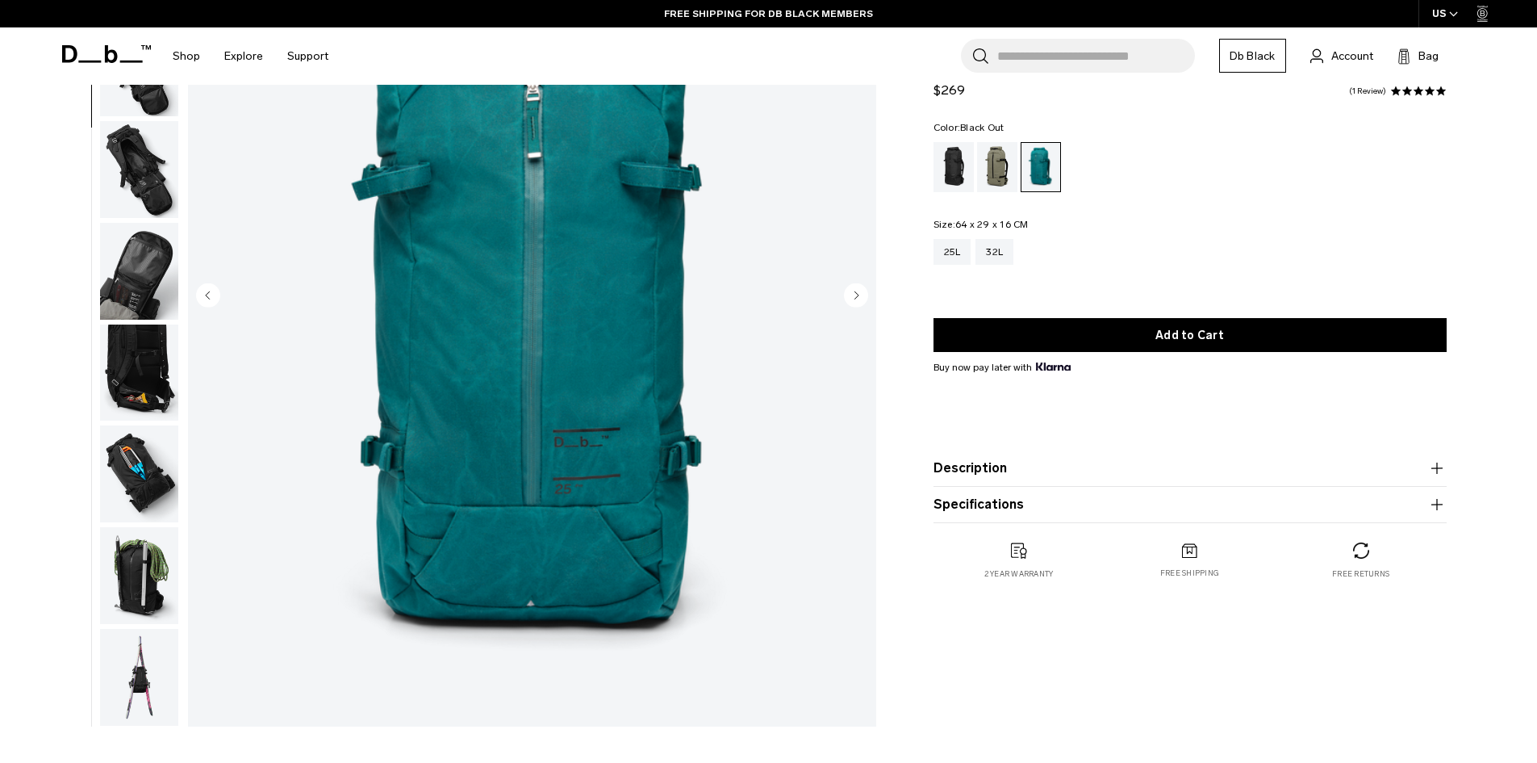
click at [983, 162] on div "Mash Green" at bounding box center [997, 167] width 41 height 50
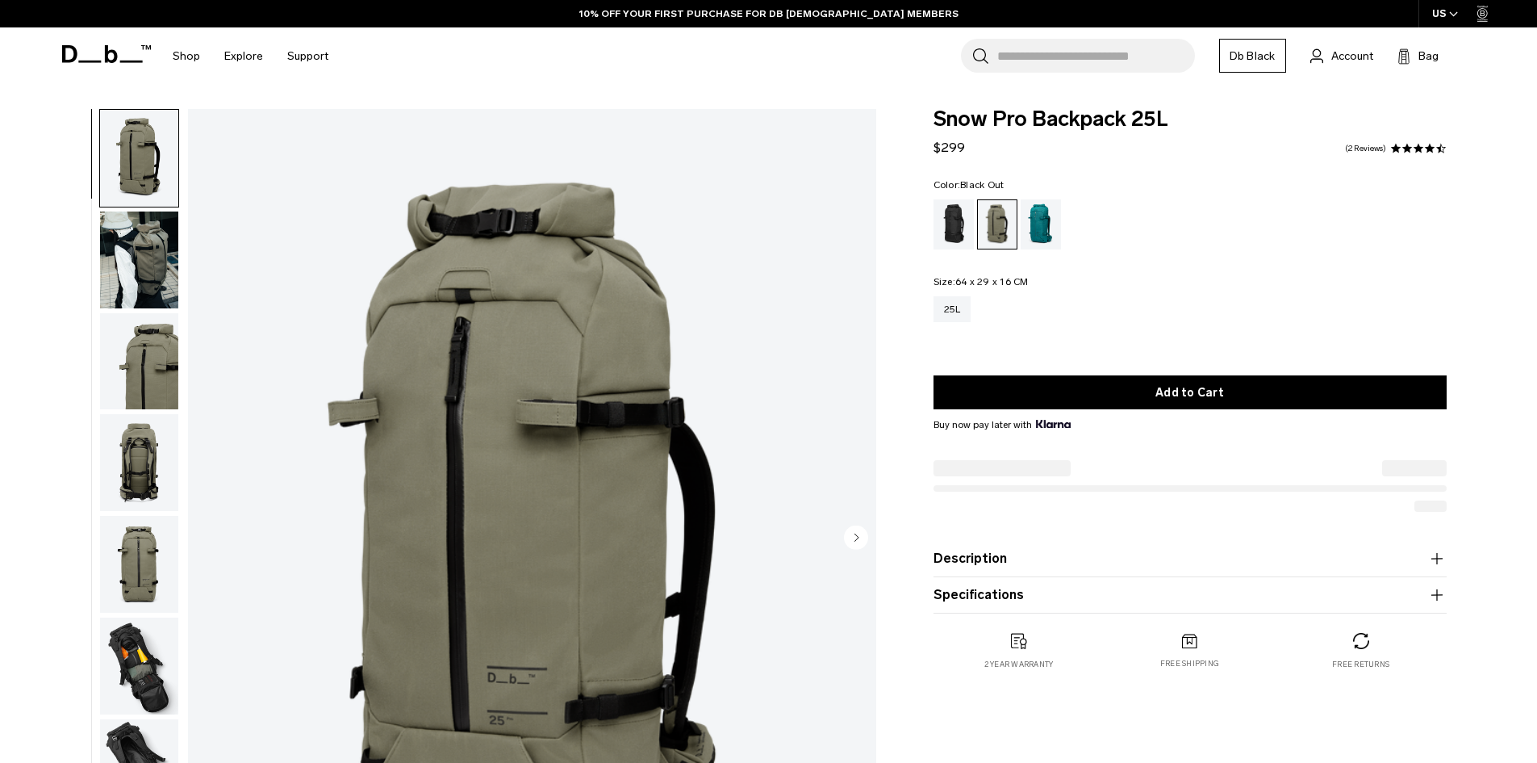
click at [954, 206] on div "Black Out" at bounding box center [954, 224] width 41 height 50
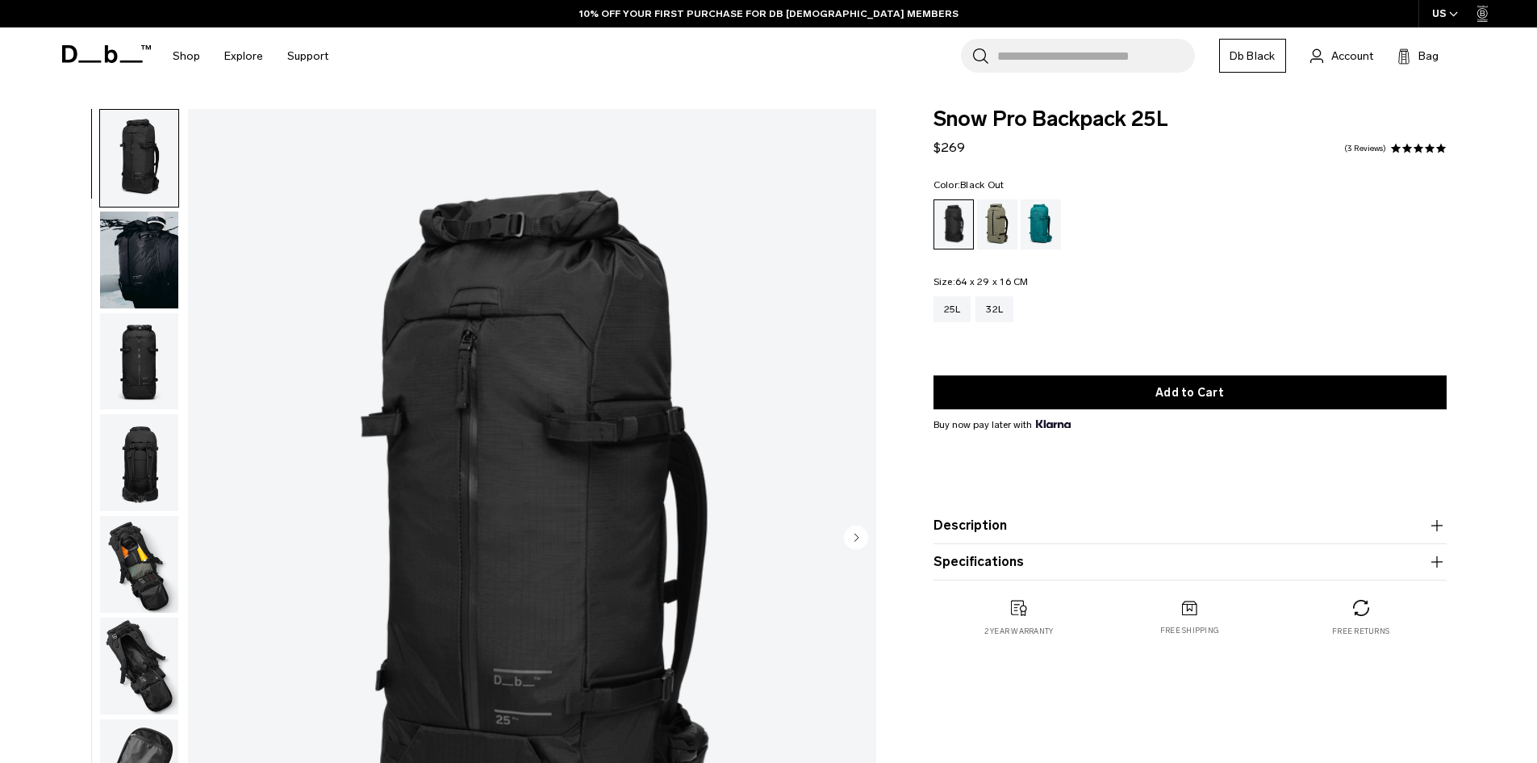
scroll to position [81, 0]
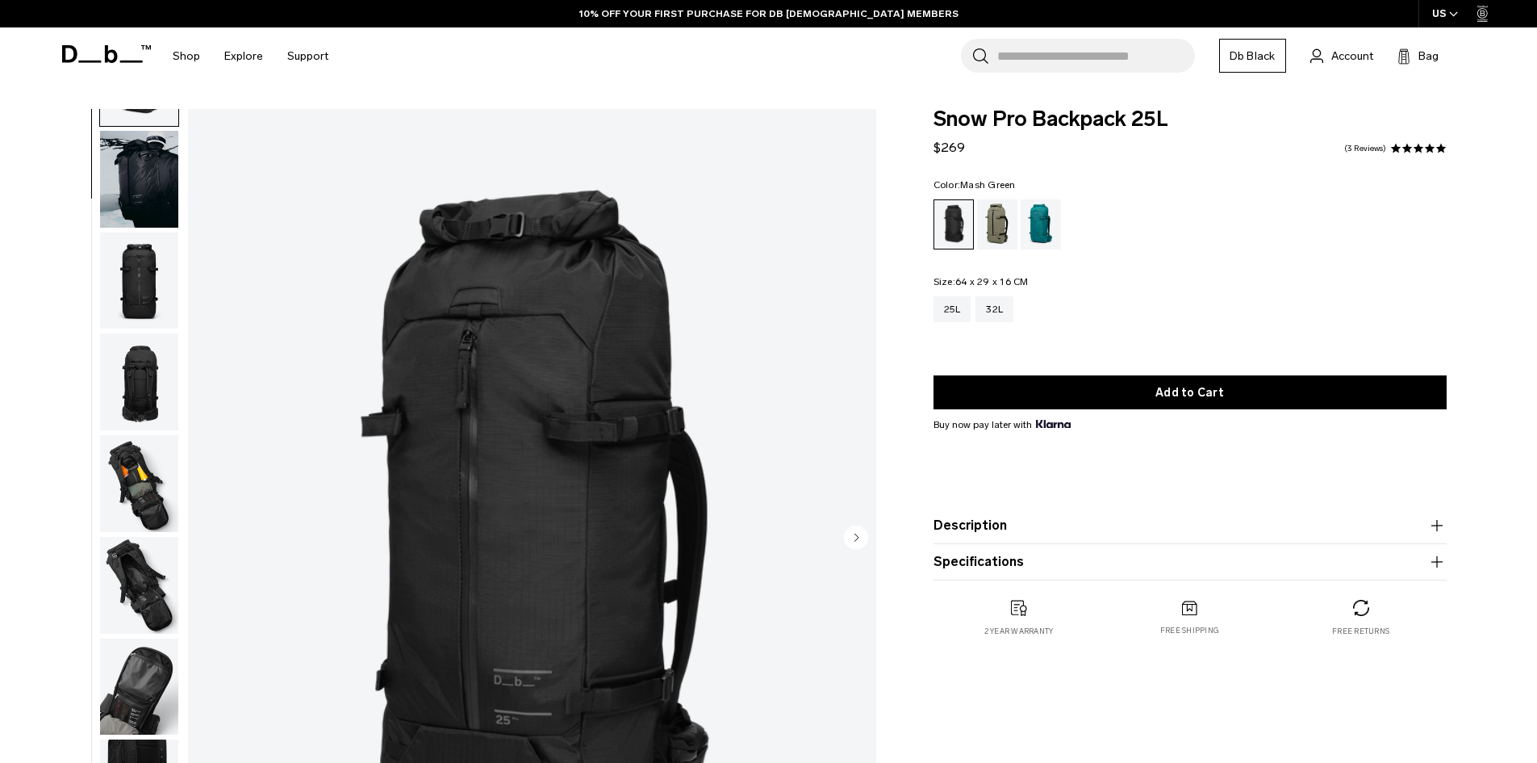
click at [1005, 232] on div "Mash Green" at bounding box center [997, 224] width 41 height 50
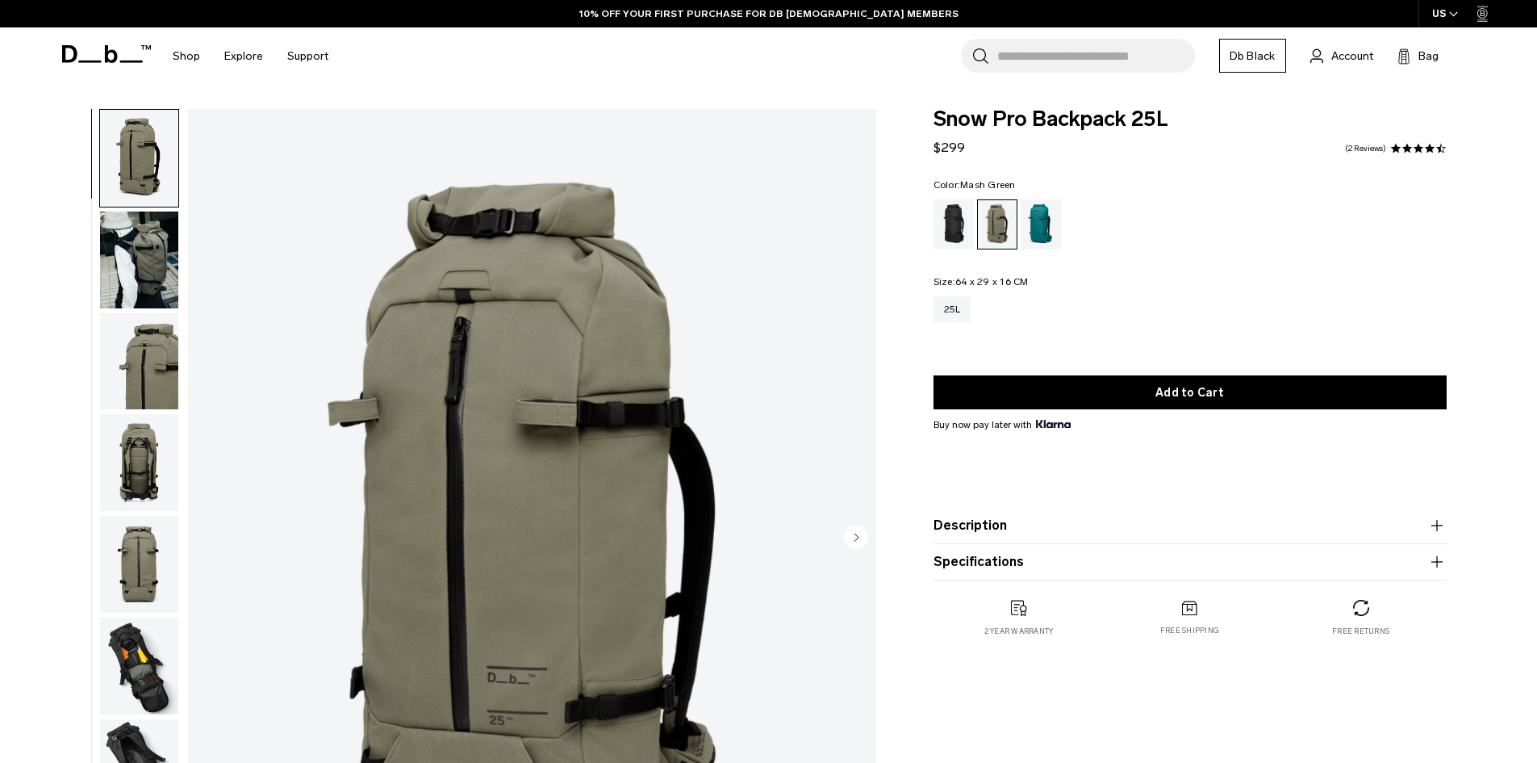
click at [162, 293] on img "button" at bounding box center [139, 259] width 78 height 97
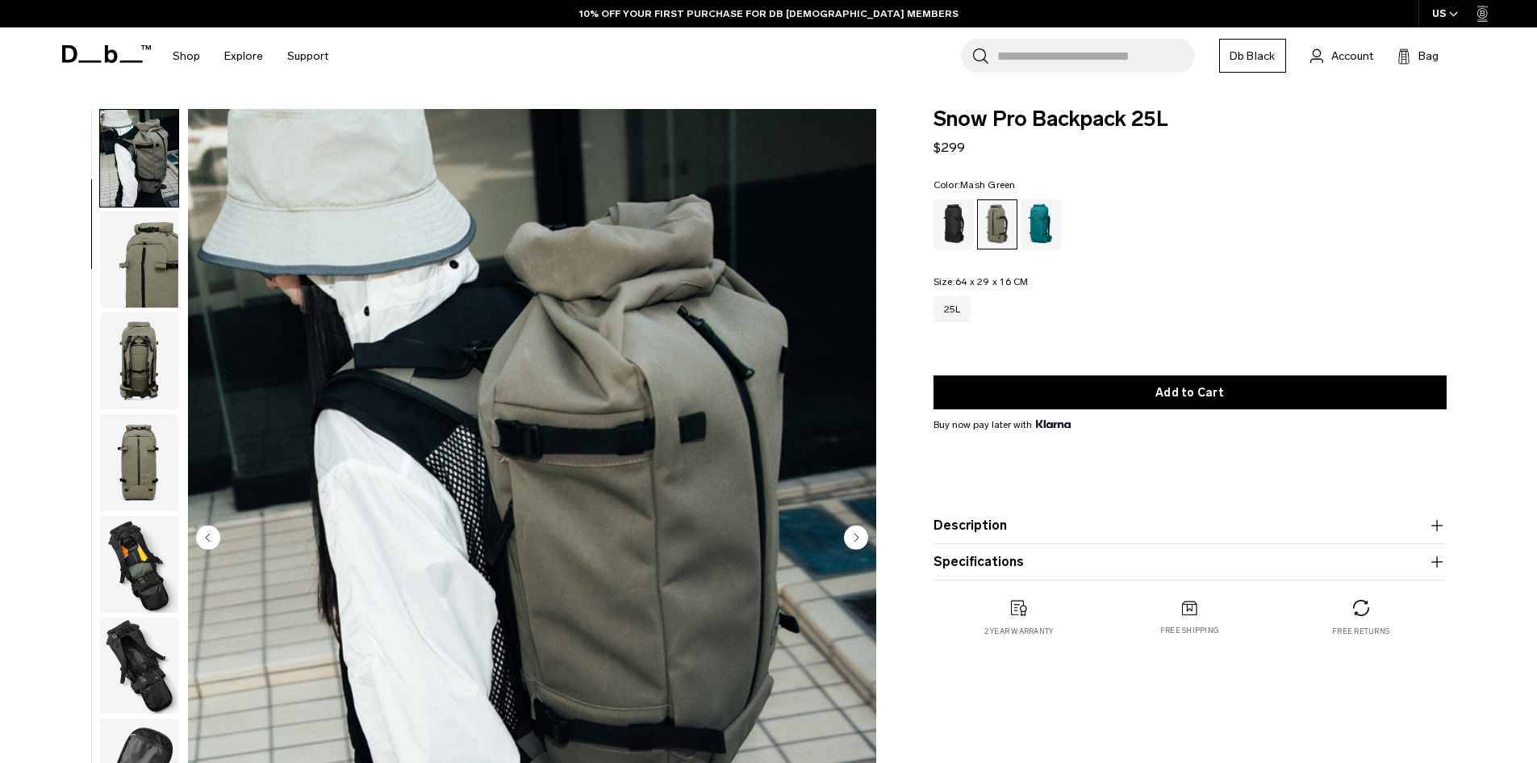
click at [157, 259] on img "button" at bounding box center [139, 259] width 78 height 97
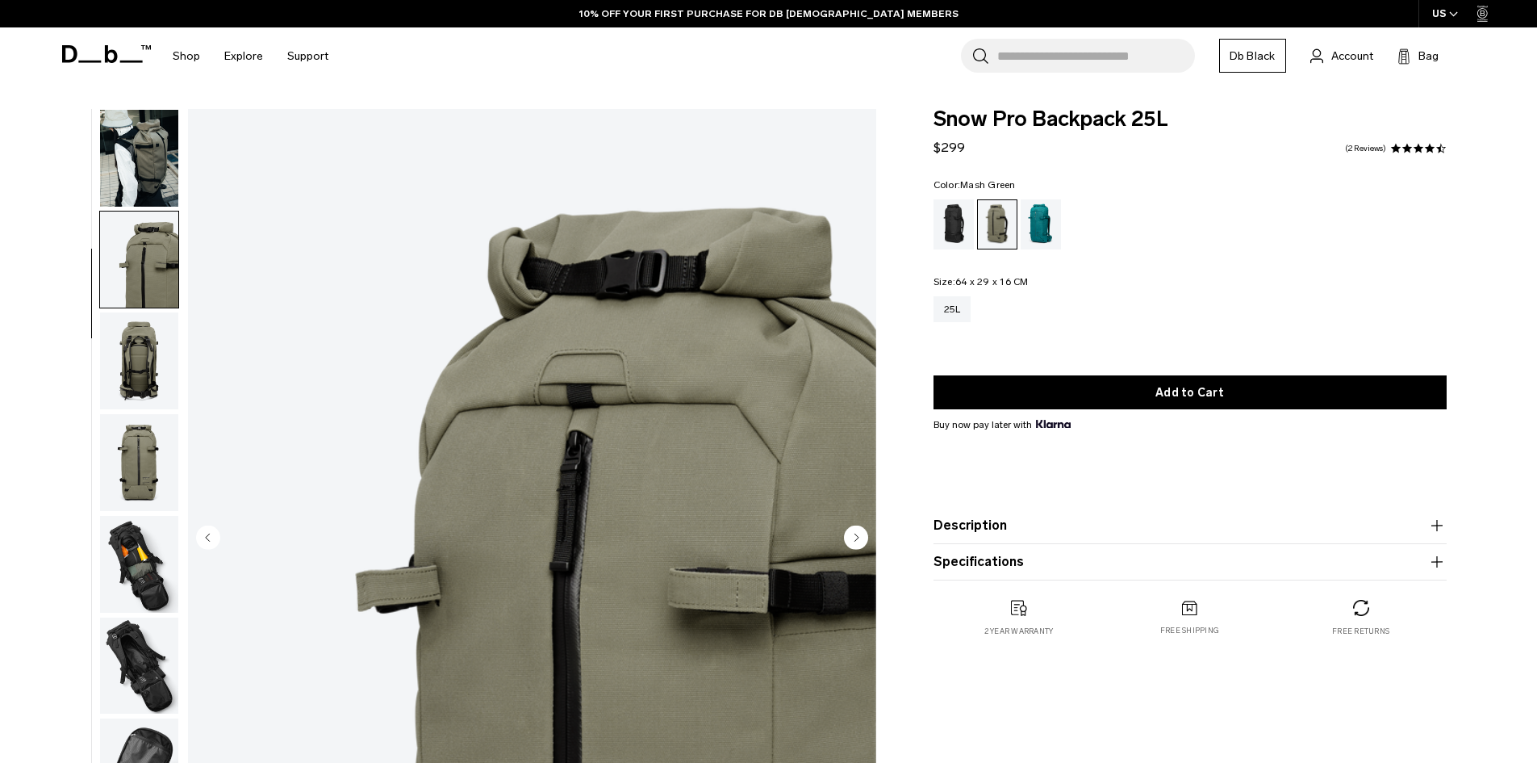
scroll to position [203, 0]
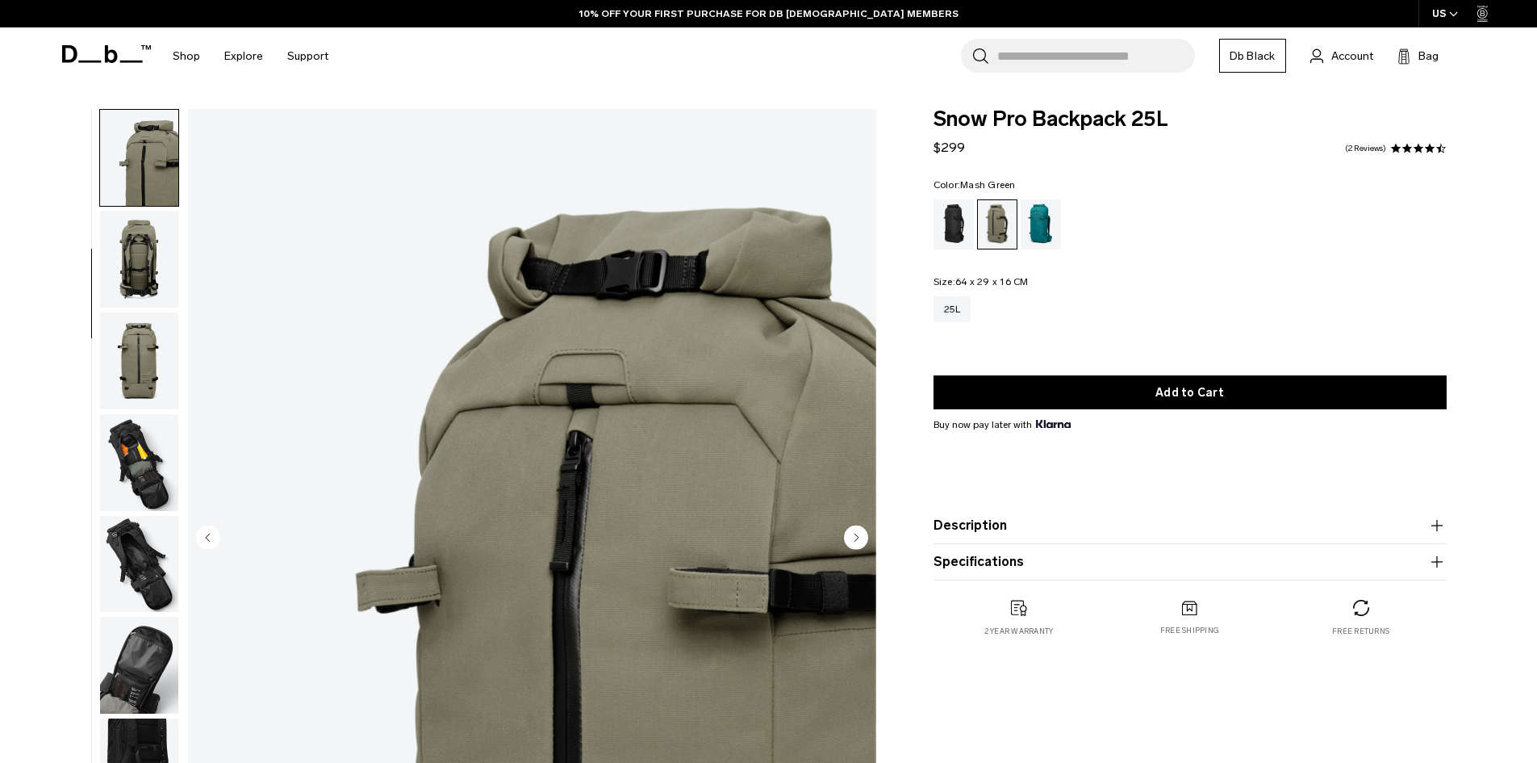
click at [152, 292] on img "button" at bounding box center [139, 259] width 78 height 97
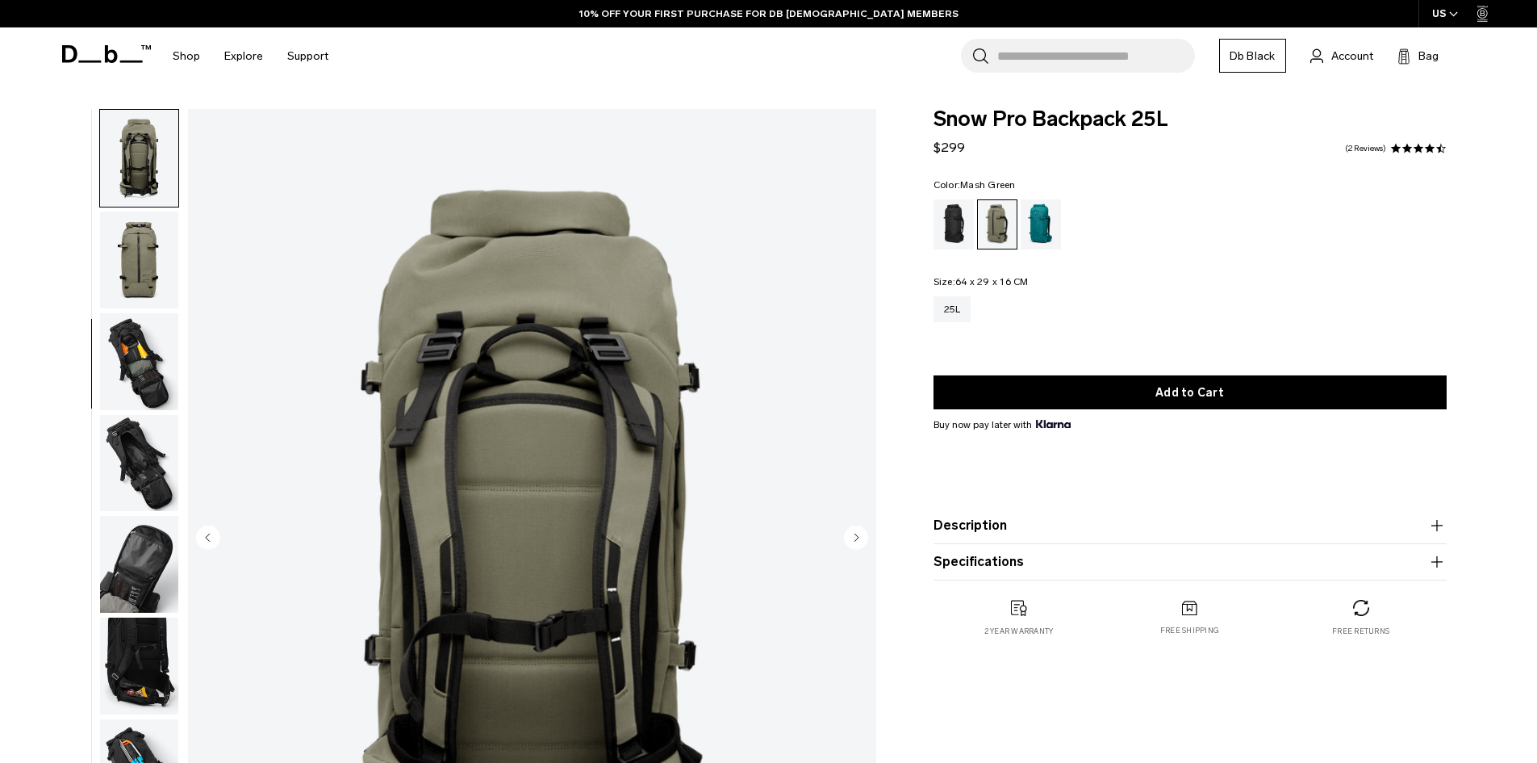
click at [157, 350] on img "button" at bounding box center [139, 361] width 78 height 97
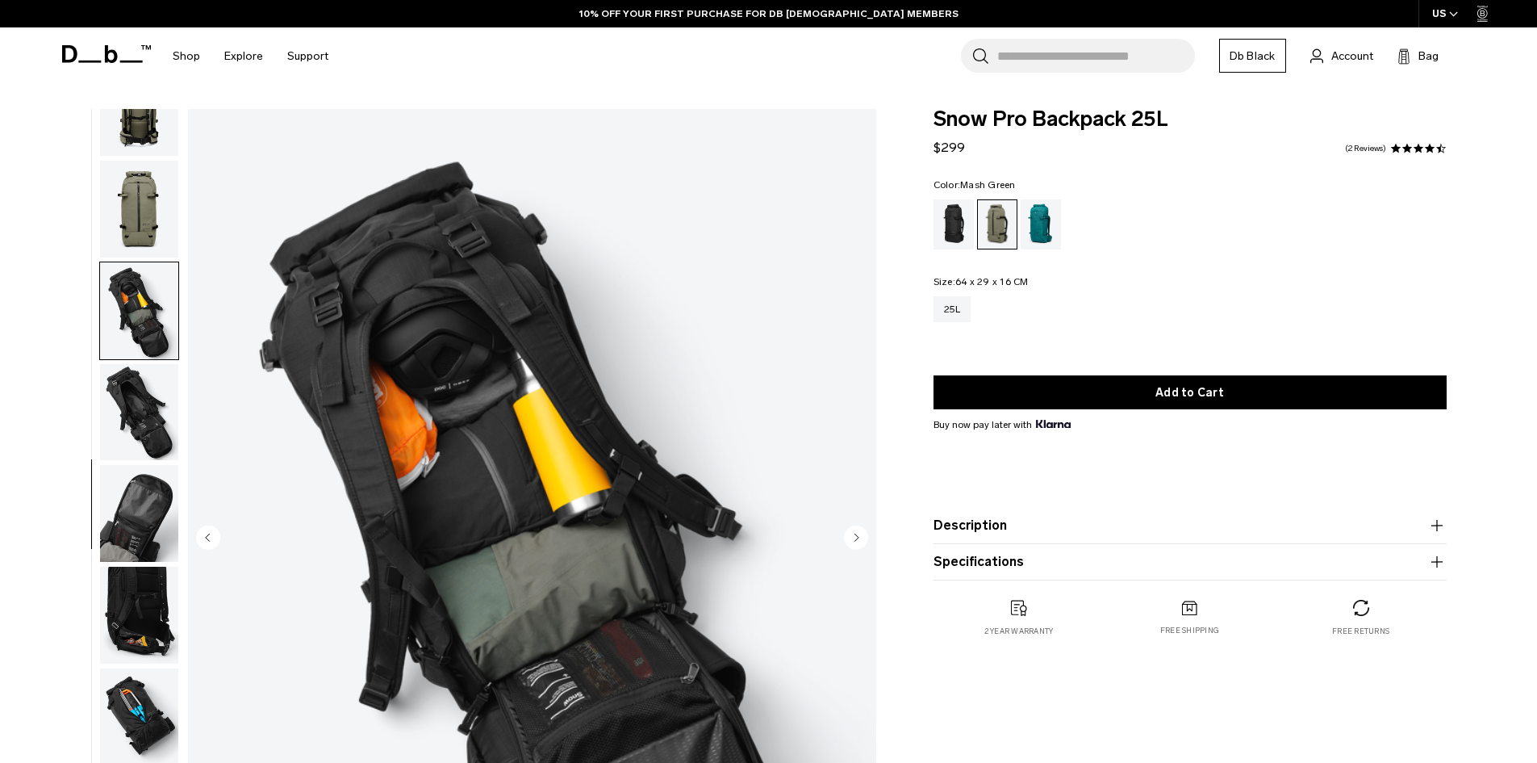
click at [150, 299] on img "button" at bounding box center [139, 310] width 78 height 97
click at [159, 448] on img "button" at bounding box center [139, 412] width 78 height 97
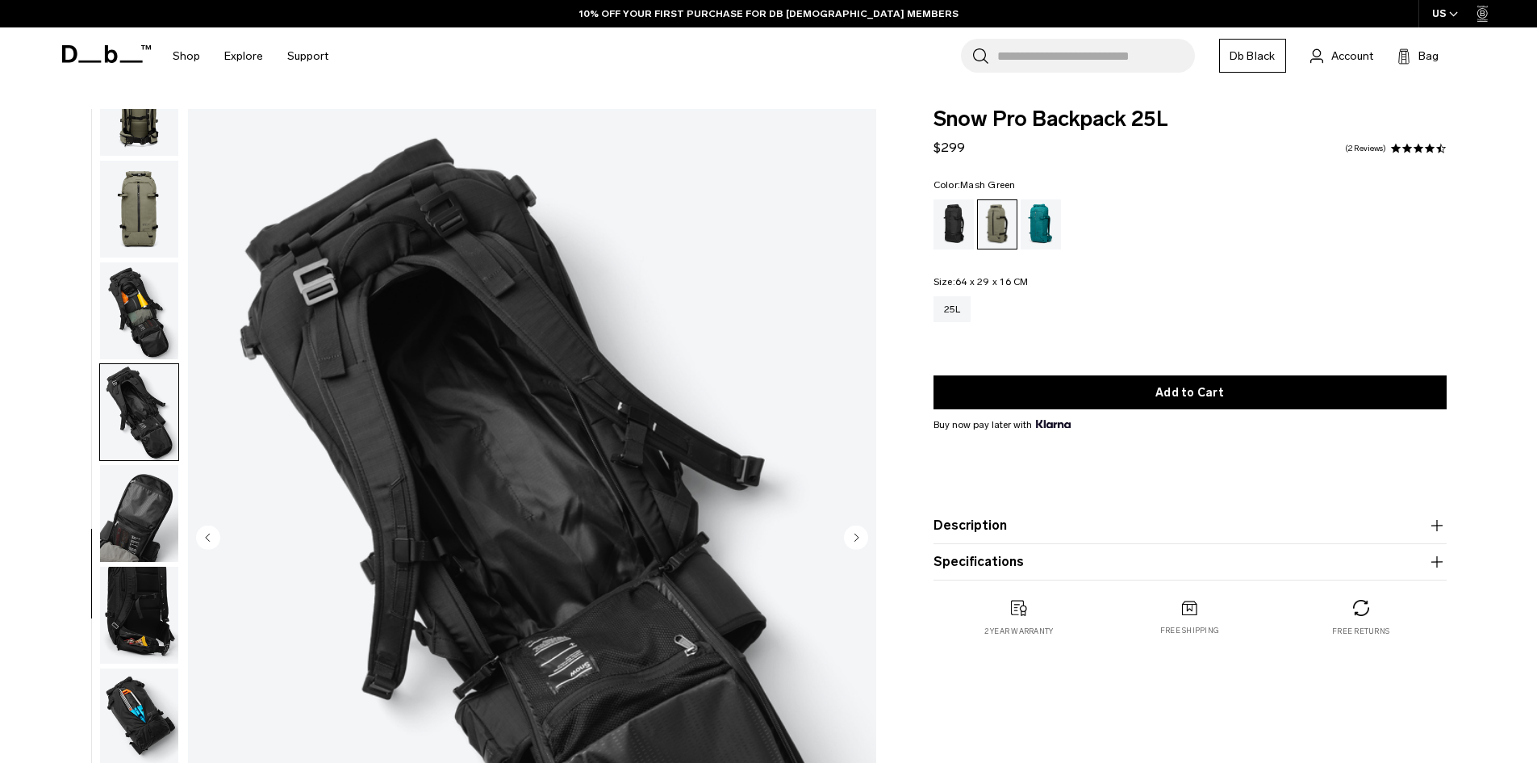
click at [159, 512] on img "button" at bounding box center [139, 513] width 78 height 97
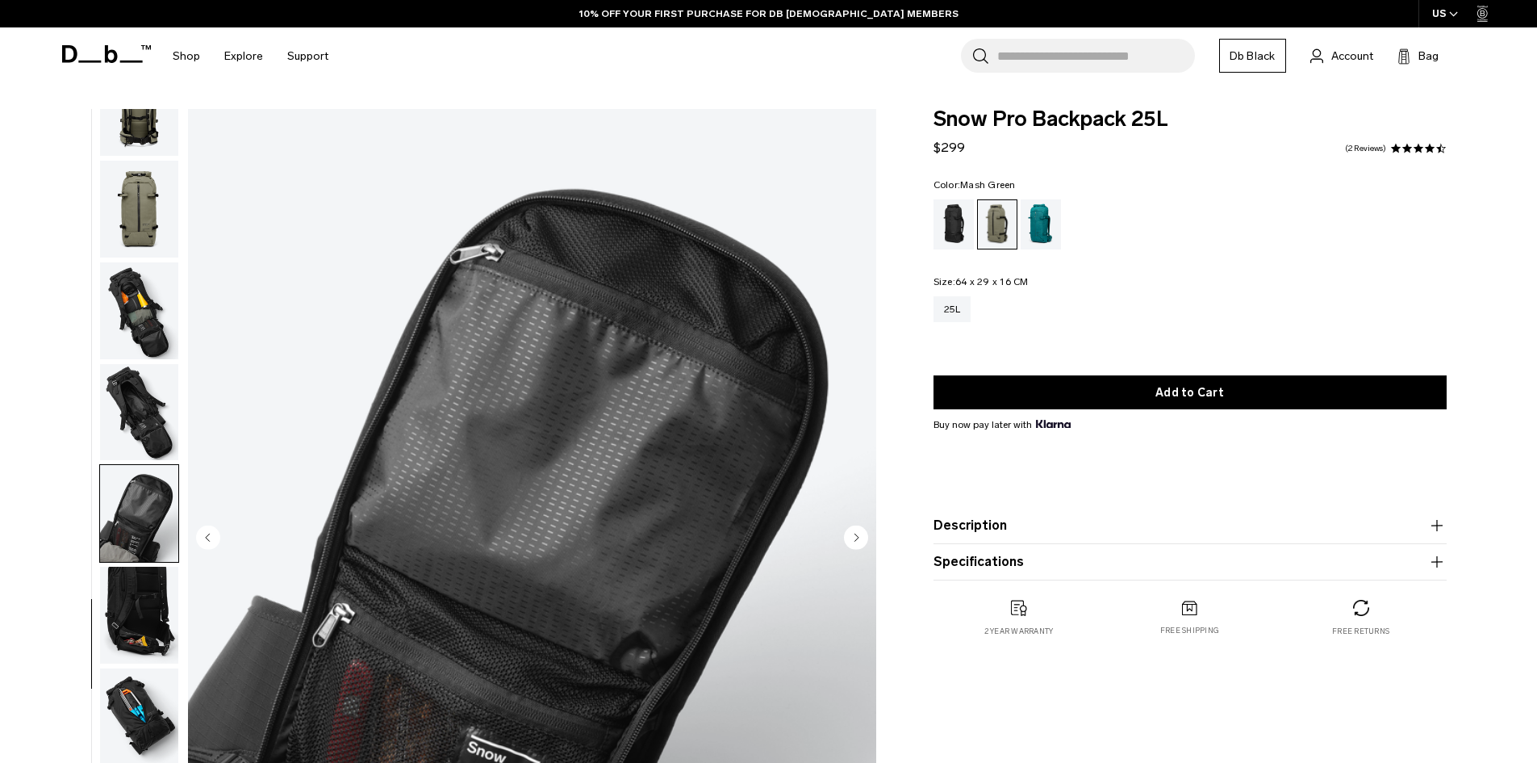
click at [157, 564] on ul at bounding box center [139, 538] width 80 height 859
click at [153, 662] on img "button" at bounding box center [139, 614] width 78 height 97
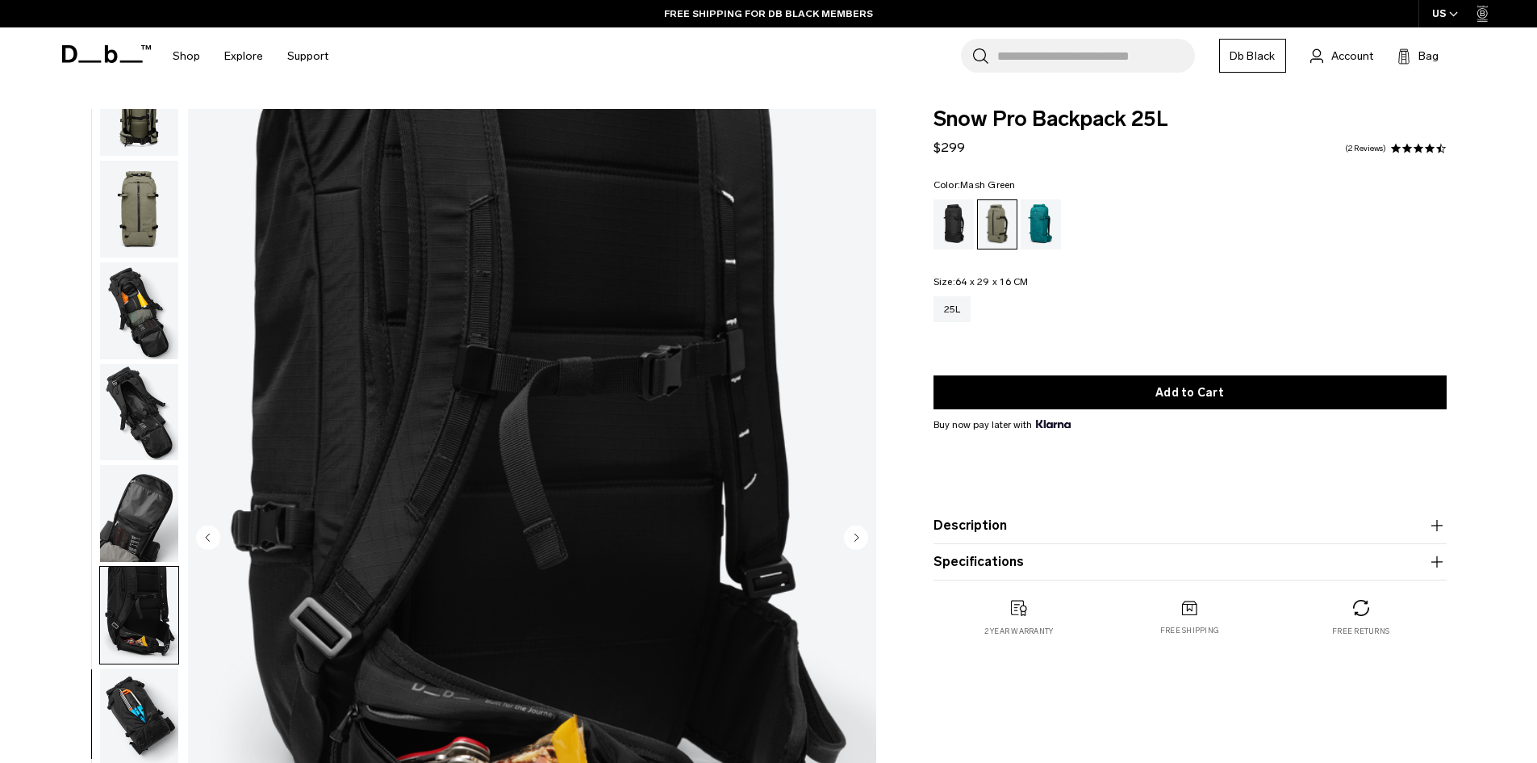
click at [151, 703] on img "button" at bounding box center [139, 716] width 78 height 97
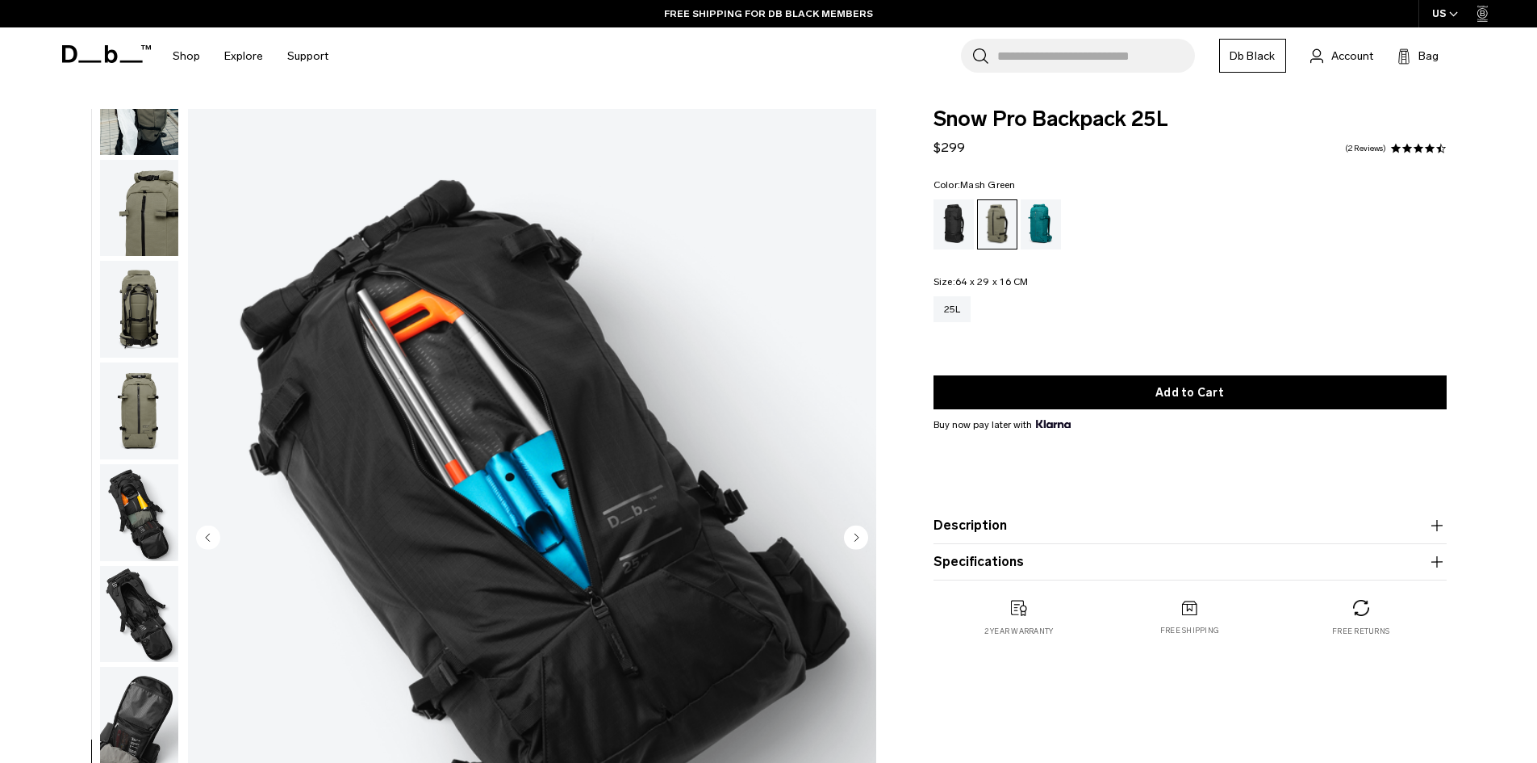
scroll to position [0, 0]
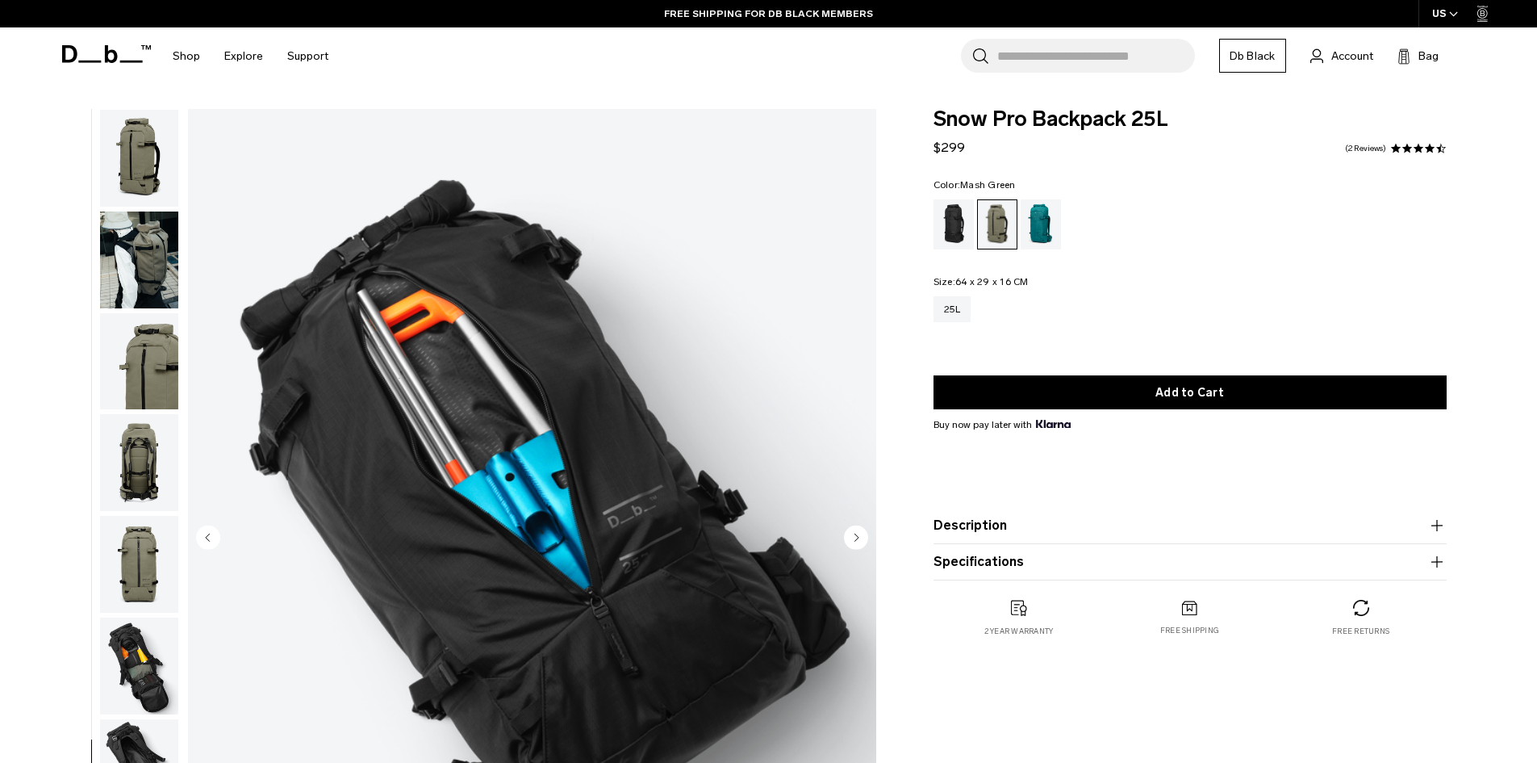
click at [153, 167] on img "button" at bounding box center [139, 158] width 78 height 97
